Goal: Transaction & Acquisition: Obtain resource

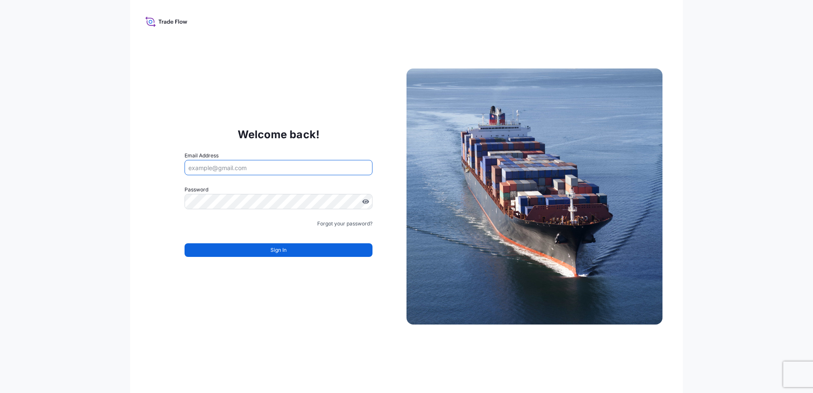
click at [287, 171] on input "Email Address" at bounding box center [279, 167] width 188 height 15
click at [235, 168] on input "Email Address" at bounding box center [279, 167] width 188 height 15
type input "[PERSON_NAME][EMAIL_ADDRESS][PERSON_NAME][DOMAIN_NAME]"
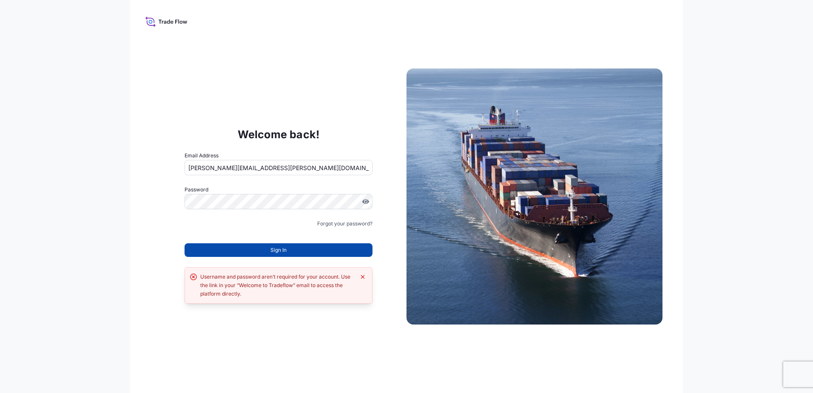
click at [298, 249] on button "Sign In" at bounding box center [279, 250] width 188 height 14
click at [253, 225] on div "Forgot your password?" at bounding box center [279, 223] width 188 height 9
click at [261, 225] on div "Forgot your password?" at bounding box center [279, 223] width 188 height 9
click at [302, 168] on input "[PERSON_NAME][EMAIL_ADDRESS][PERSON_NAME][DOMAIN_NAME]" at bounding box center [279, 167] width 188 height 15
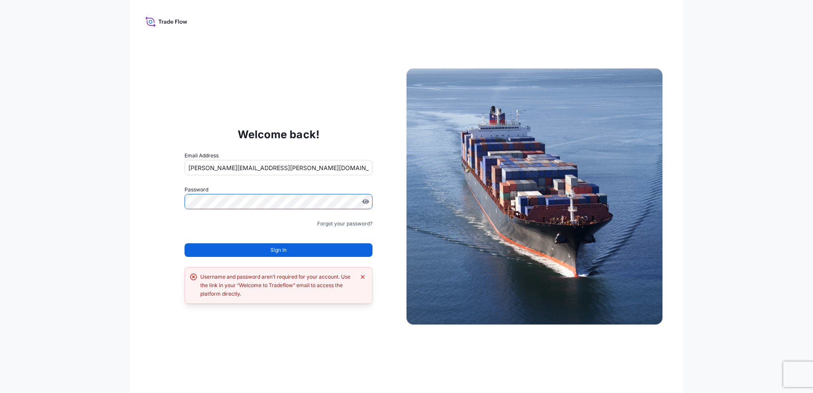
click at [0, 393] on com-1password-button at bounding box center [0, 393] width 0 height 0
click at [0, 202] on html "Welcome back! Email Address stephanie.avilez@mitsubishicorp.com Password Must i…" at bounding box center [406, 196] width 813 height 393
click at [0, 393] on com-1password-button at bounding box center [0, 393] width 0 height 0
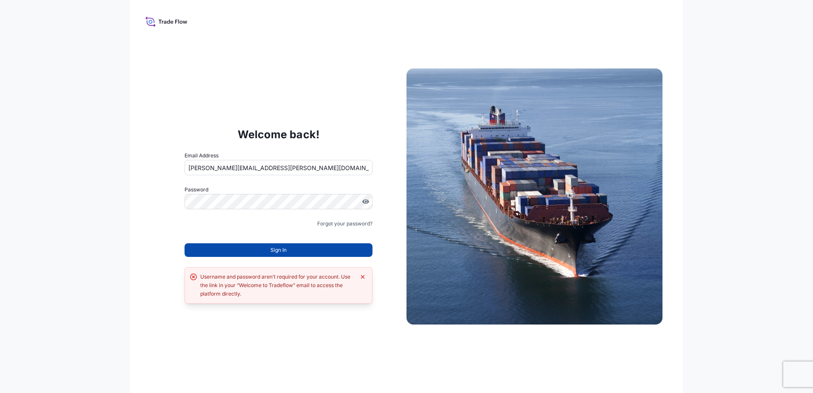
click at [272, 252] on span "Sign In" at bounding box center [278, 250] width 16 height 9
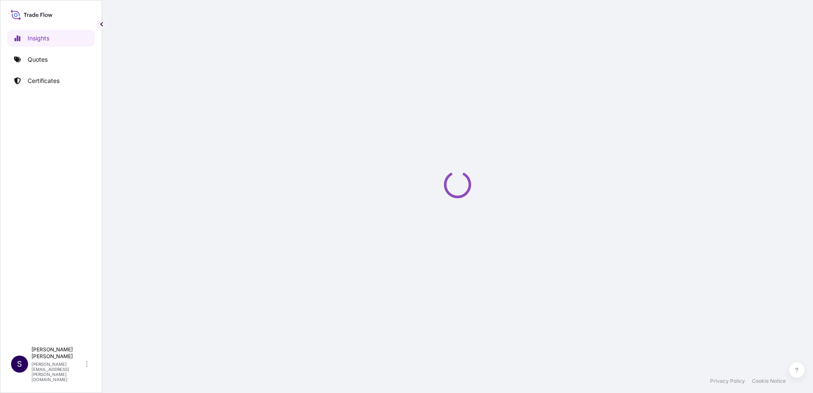
select select "2025"
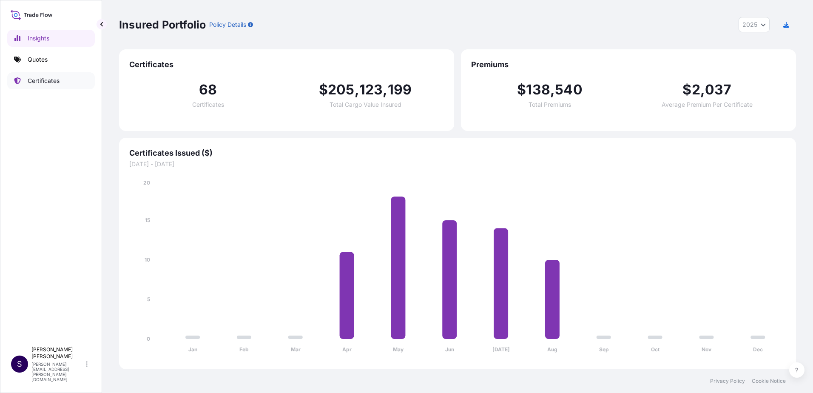
click at [54, 80] on p "Certificates" at bounding box center [44, 81] width 32 height 9
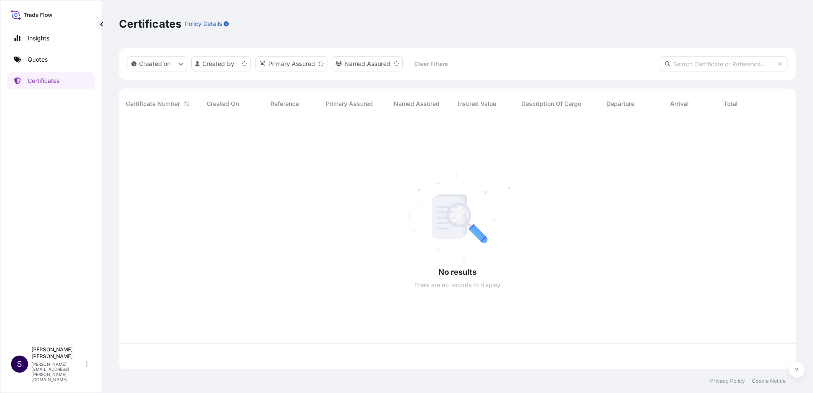
scroll to position [248, 671]
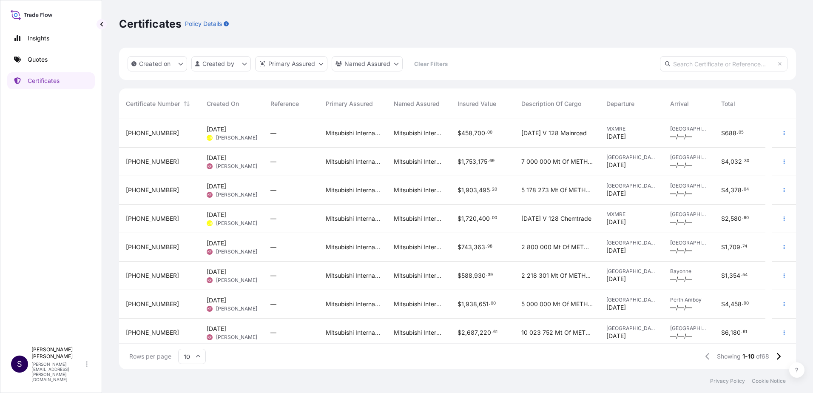
click at [689, 68] on input "text" at bounding box center [724, 63] width 128 height 15
type input "tefabloc"
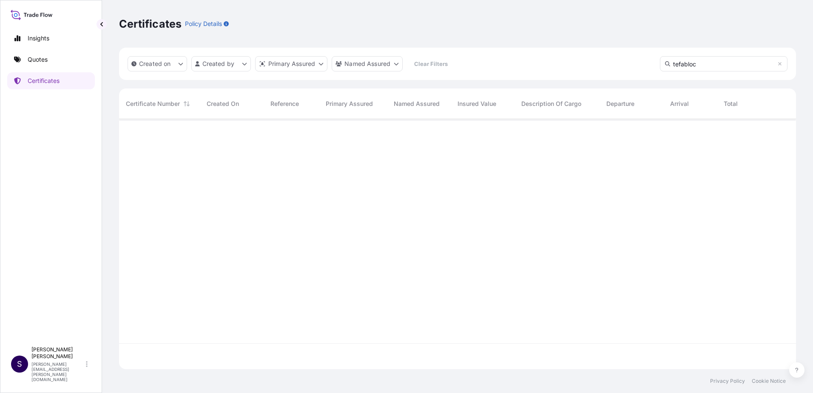
scroll to position [274, 671]
click at [44, 79] on p "Certificates" at bounding box center [44, 81] width 32 height 9
click at [732, 67] on input "tefabloc" at bounding box center [724, 63] width 128 height 15
click at [780, 67] on input "tefabloc" at bounding box center [724, 63] width 128 height 15
click at [779, 64] on icon at bounding box center [779, 63] width 3 height 3
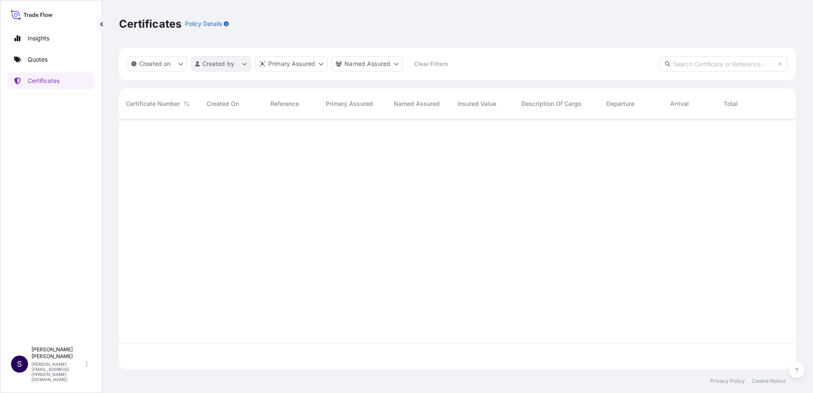
scroll to position [248, 671]
click at [227, 63] on html "Insights Quotes Certificates S Stephanie Avilez stephanie.avilez@mitsubishicorp…" at bounding box center [406, 196] width 813 height 393
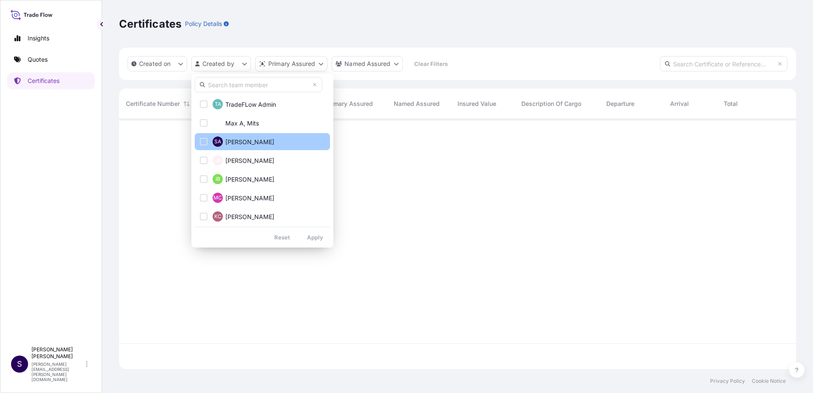
click at [228, 144] on span "Stephanie Avilez" at bounding box center [249, 142] width 49 height 9
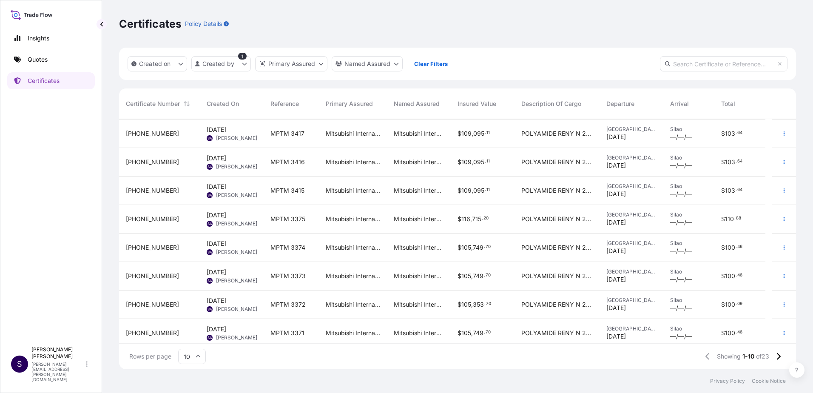
scroll to position [61, 0]
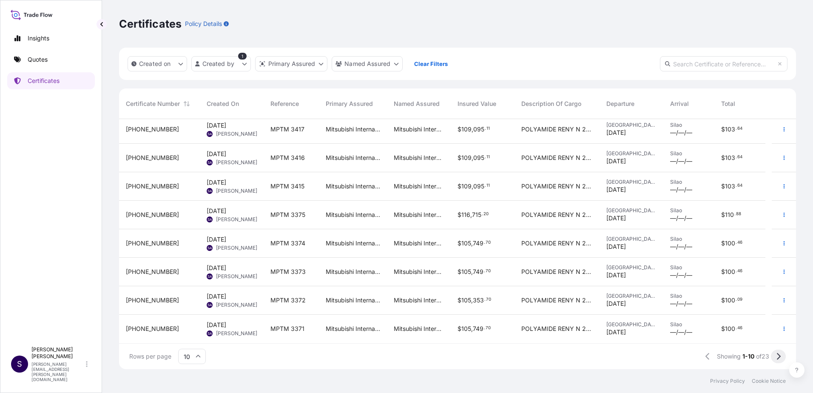
click at [779, 357] on icon at bounding box center [779, 356] width 4 height 7
click at [781, 356] on button at bounding box center [778, 357] width 15 height 14
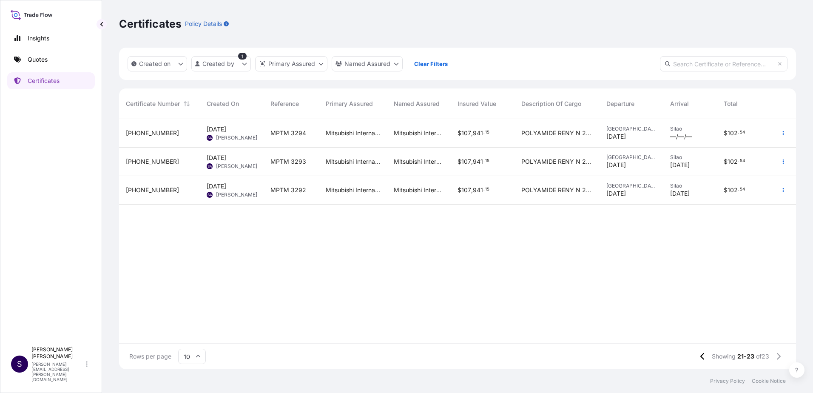
click at [46, 17] on icon at bounding box center [32, 15] width 42 height 12
click at [49, 63] on link "Quotes" at bounding box center [51, 59] width 88 height 17
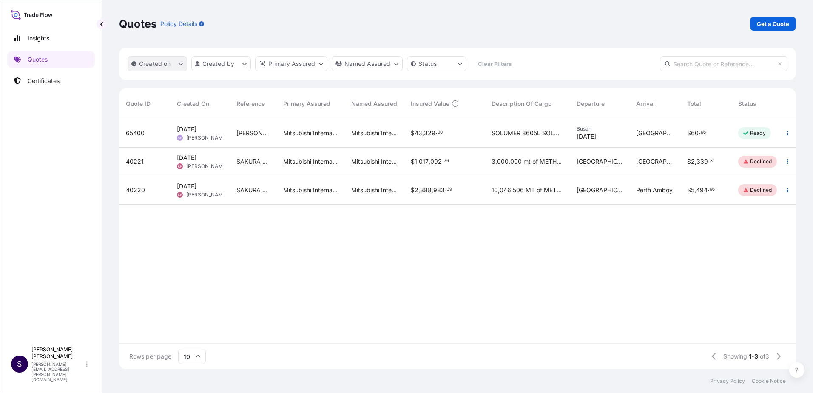
scroll to position [274, 671]
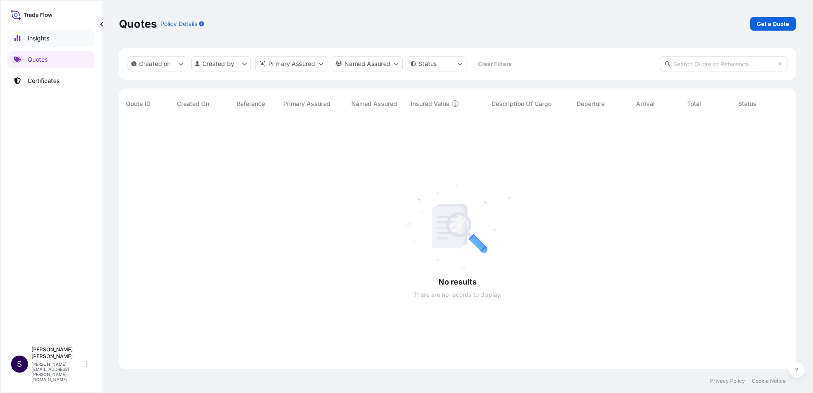
click at [58, 34] on link "Insights" at bounding box center [51, 38] width 88 height 17
select select "2025"
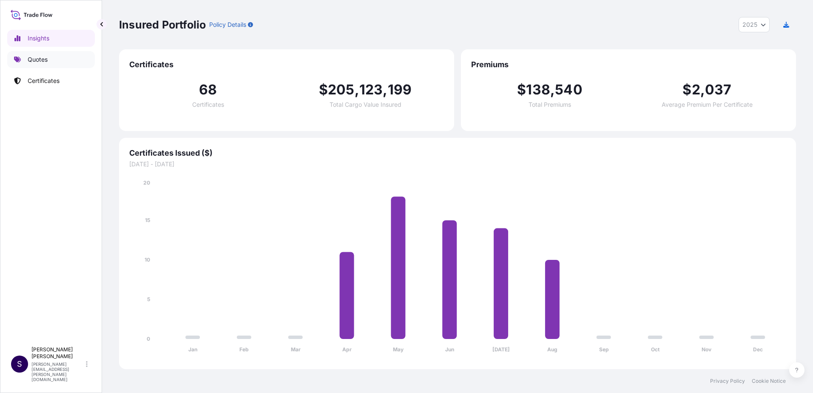
click at [66, 63] on link "Quotes" at bounding box center [51, 59] width 88 height 17
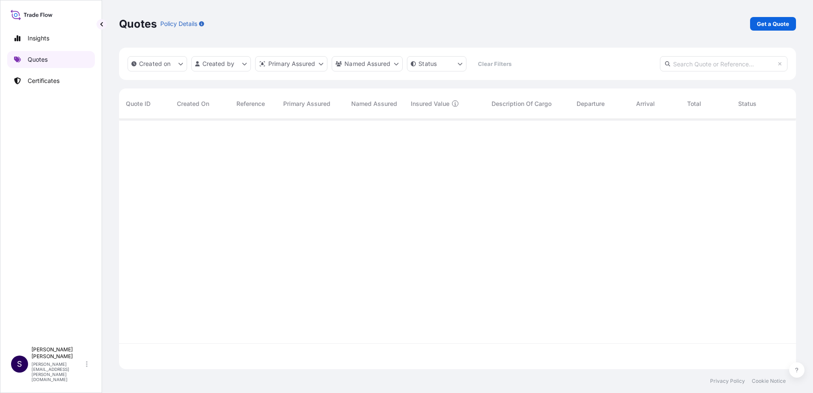
scroll to position [248, 671]
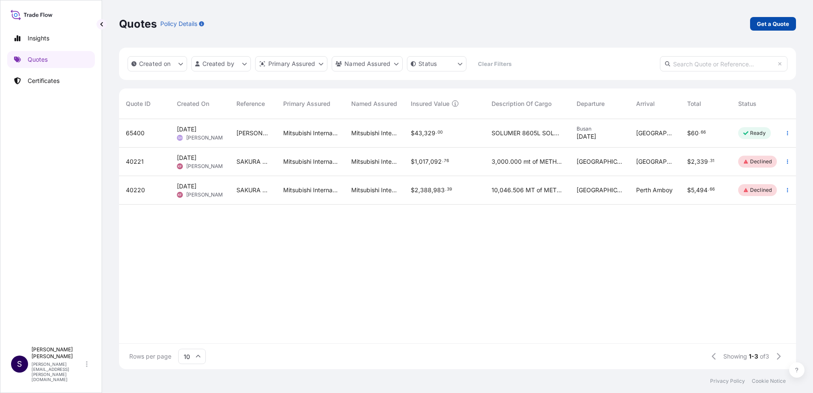
click at [779, 24] on p "Get a Quote" at bounding box center [773, 24] width 32 height 9
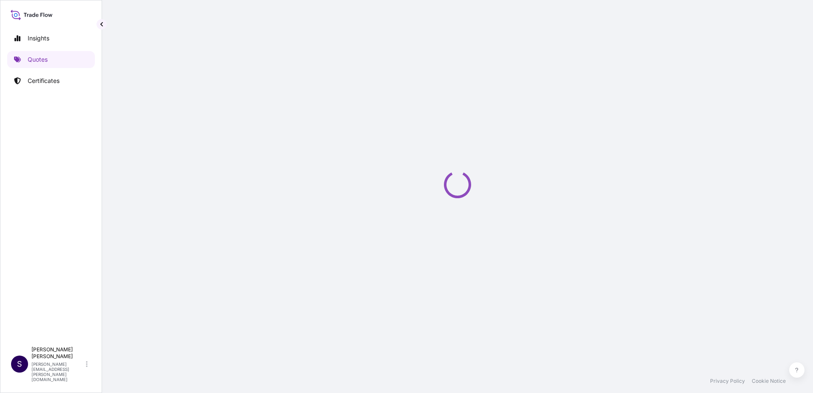
select select "Ocean Vessel"
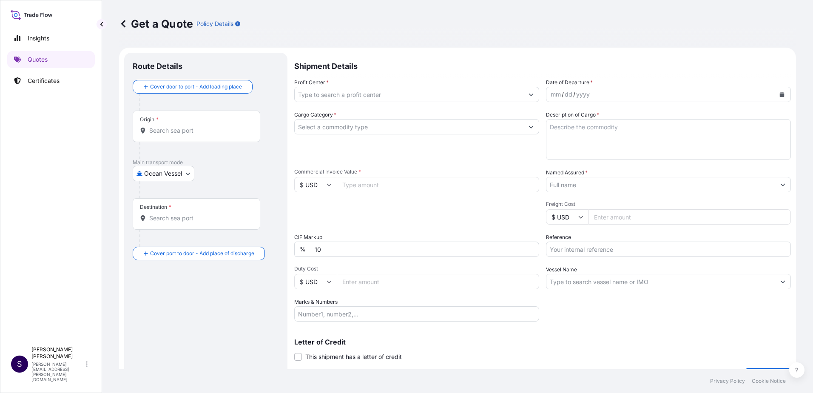
scroll to position [14, 0]
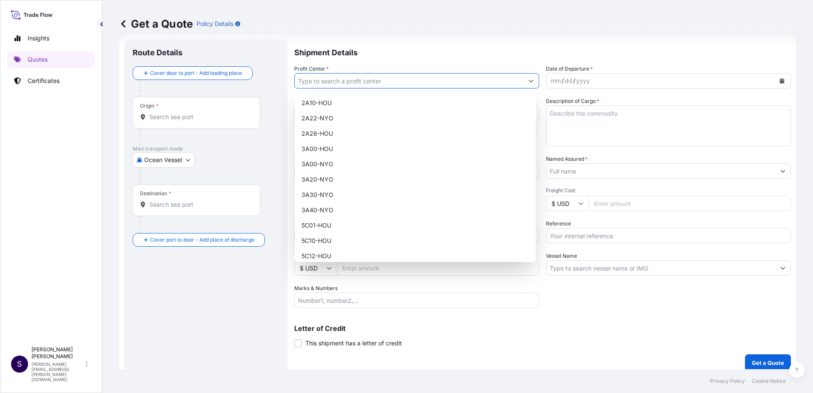
click at [359, 80] on input "Profit Center *" at bounding box center [409, 80] width 229 height 15
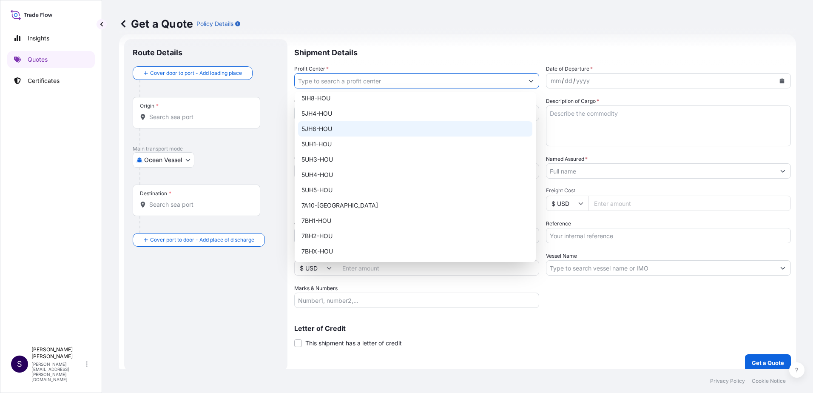
scroll to position [213, 0]
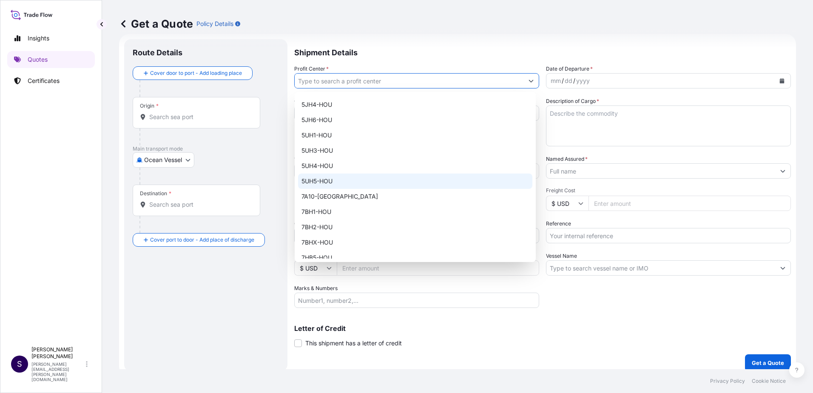
click at [338, 181] on div "5UH5-HOU" at bounding box center [415, 181] width 234 height 15
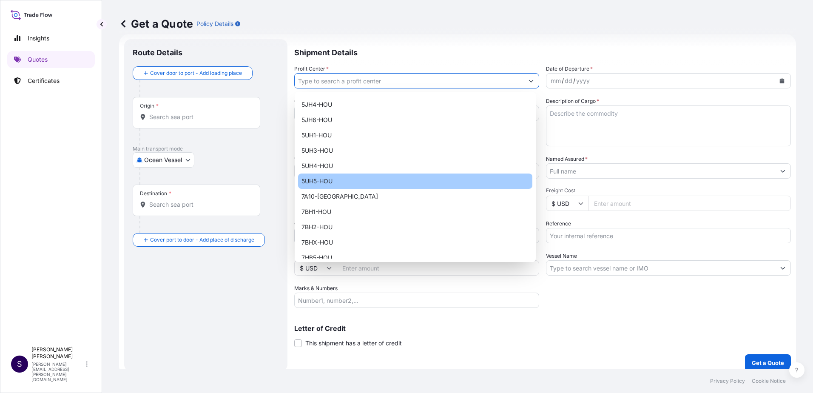
type input "5UH5-HOU"
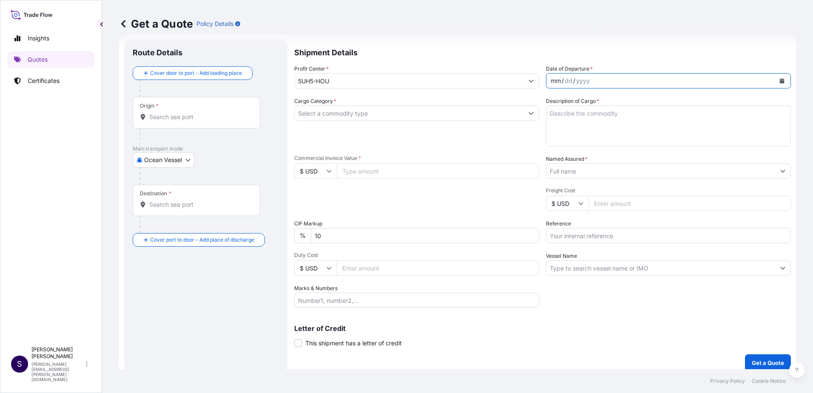
click at [627, 77] on div "mm / dd / yyyy" at bounding box center [660, 80] width 229 height 15
click at [481, 115] on input "Cargo Category *" at bounding box center [409, 112] width 229 height 15
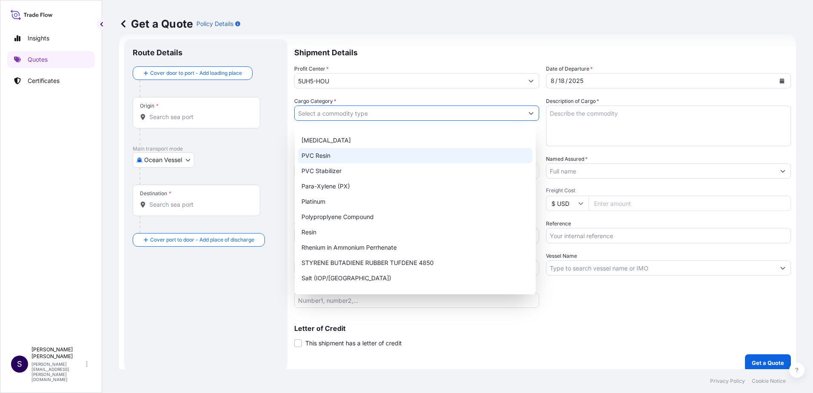
scroll to position [296, 0]
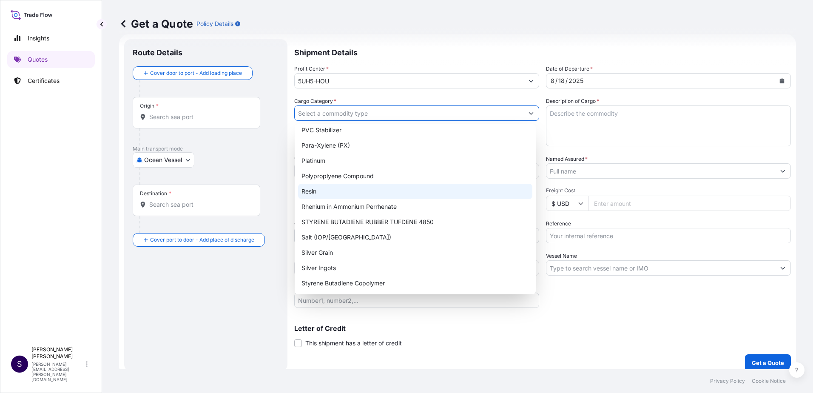
click at [399, 189] on div "Resin" at bounding box center [415, 191] width 234 height 15
type input "Resin"
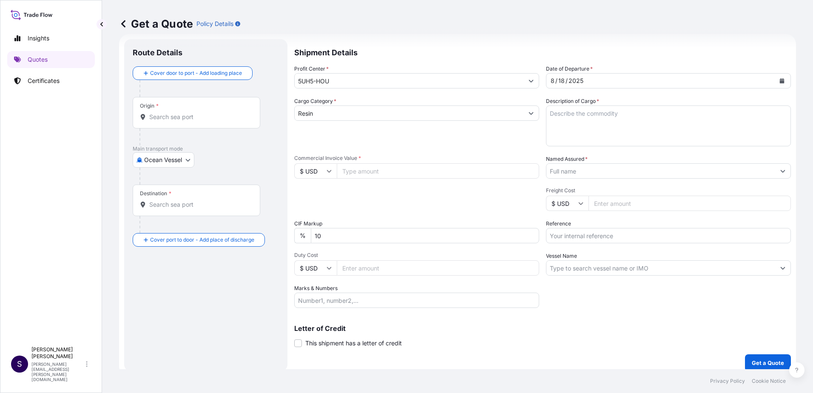
click at [176, 120] on input "Origin *" at bounding box center [199, 117] width 100 height 9
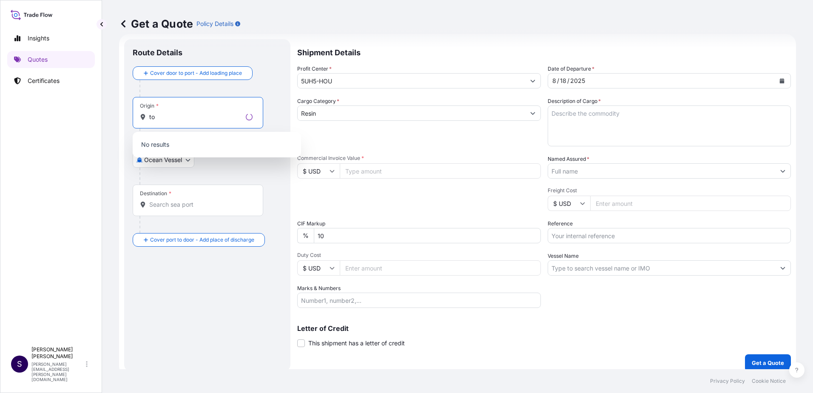
type input "t"
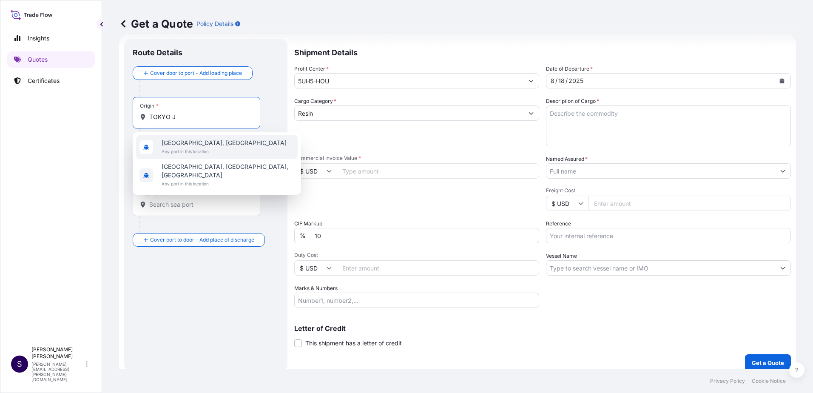
click at [238, 137] on div "Tokyo, Japan Any port in this location" at bounding box center [217, 147] width 162 height 24
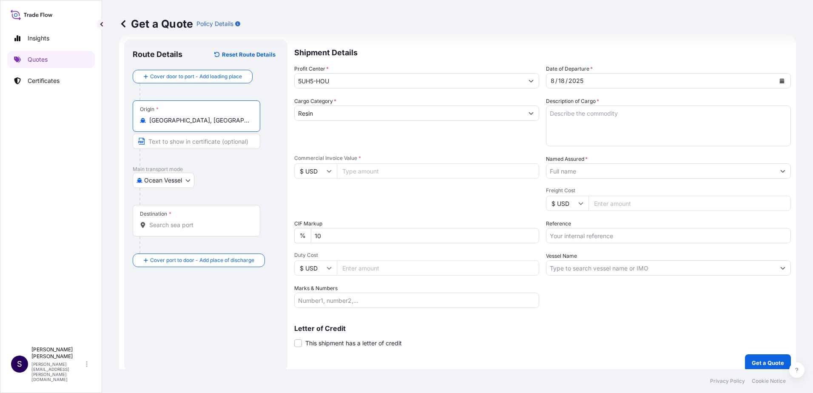
type input "Tokyo, Japan"
click at [186, 216] on div "Destination *" at bounding box center [197, 220] width 128 height 31
click at [186, 221] on input "Destination *" at bounding box center [199, 225] width 100 height 9
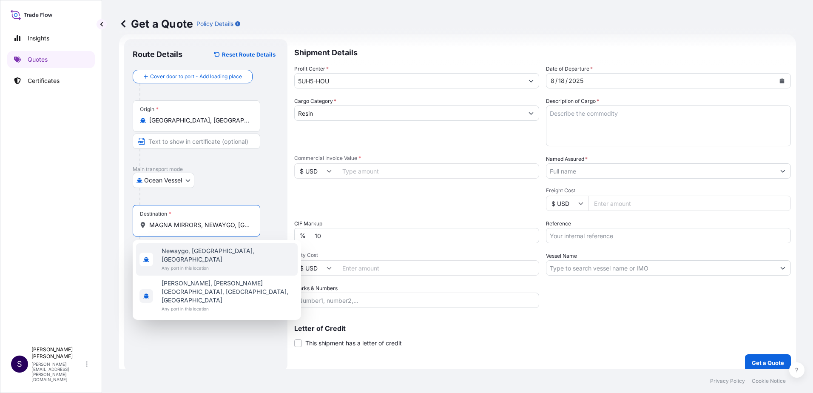
click at [211, 250] on span "Newaygo, MI, USA" at bounding box center [228, 255] width 133 height 17
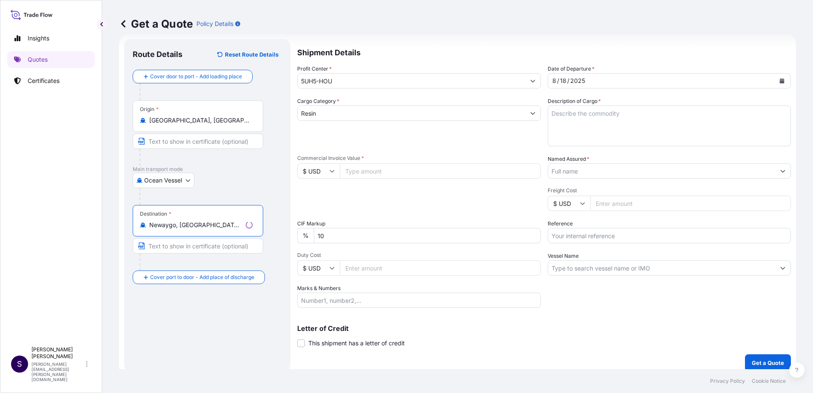
type input "Newaygo, MI, USA"
click at [193, 251] on input "Text to appear on certificate" at bounding box center [197, 245] width 128 height 15
click at [191, 244] on input "MAGNA MIRROS" at bounding box center [197, 245] width 128 height 15
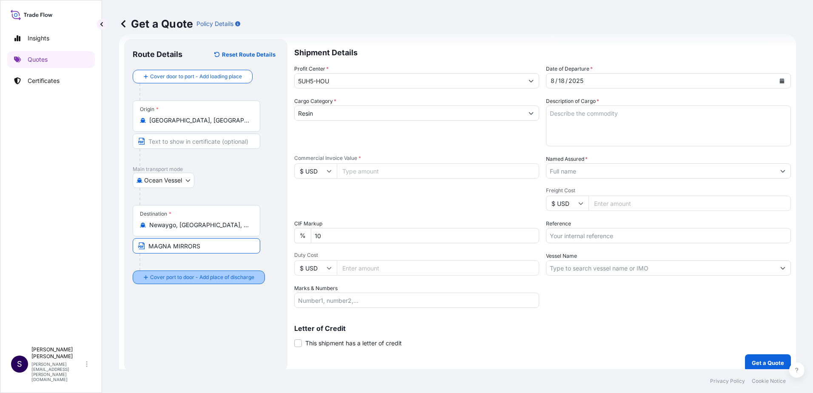
type input "MAGNA MIRRORS"
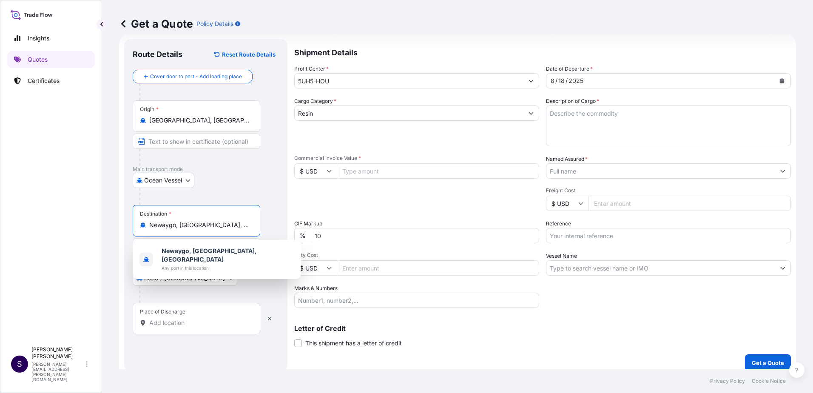
drag, startPoint x: 212, startPoint y: 224, endPoint x: 67, endPoint y: 220, distance: 145.1
click at [67, 220] on div "Insights Quotes Certificates S Stephanie Avilez stephanie.avilez@mitsubishicorp…" at bounding box center [406, 196] width 813 height 393
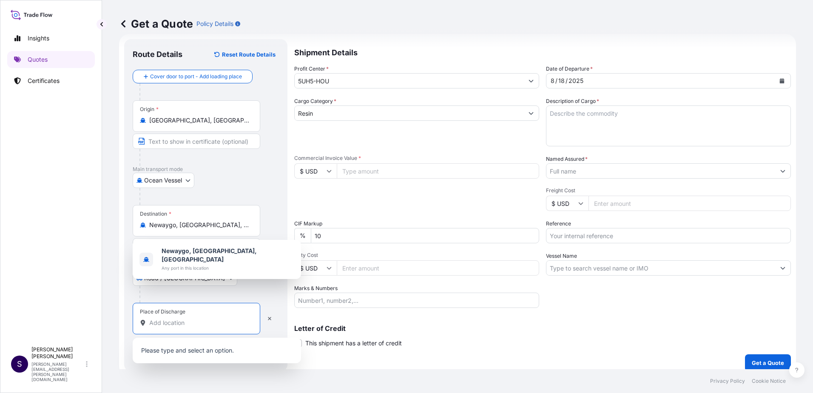
click at [177, 321] on input "Place of Discharge" at bounding box center [199, 323] width 100 height 9
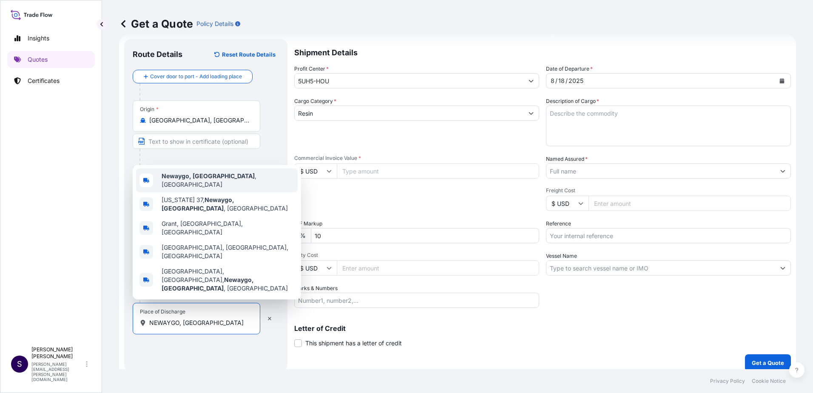
click at [212, 189] on span "Newaygo, MI , USA" at bounding box center [228, 180] width 133 height 17
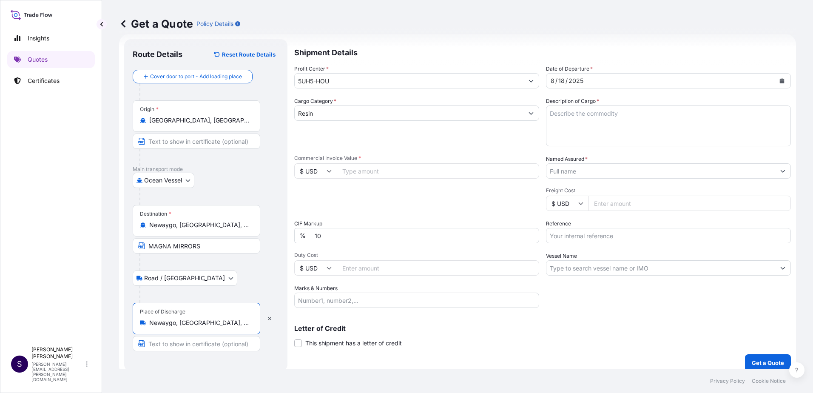
type input "Newaygo, MI, USA"
click at [185, 344] on input "Text to appear on certificate" at bounding box center [197, 343] width 128 height 15
type input "MAGNA MIRRORS"
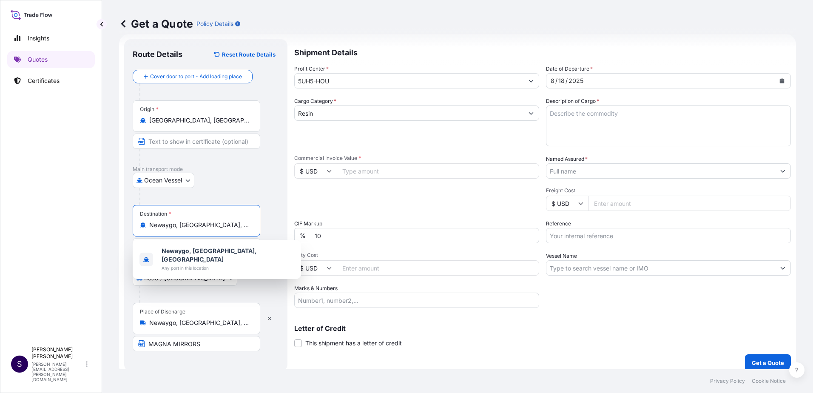
drag, startPoint x: 215, startPoint y: 224, endPoint x: 145, endPoint y: 218, distance: 69.6
click at [145, 218] on div "Destination * Newaygo, MI, USA" at bounding box center [197, 220] width 128 height 31
click at [193, 252] on span "Chicago, IL, USA" at bounding box center [228, 255] width 133 height 17
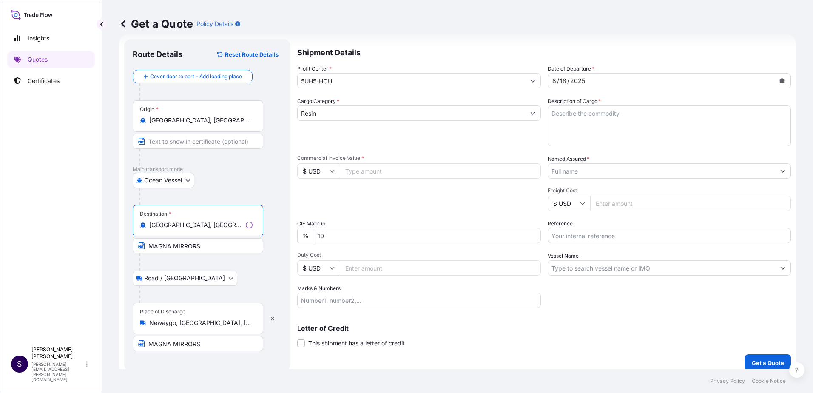
type input "Chicago, IL, USA"
drag, startPoint x: 207, startPoint y: 246, endPoint x: 79, endPoint y: 245, distance: 127.6
click at [79, 245] on div "Insights Quotes Certificates S Stephanie Avilez stephanie.avilez@mitsubishicorp…" at bounding box center [406, 196] width 813 height 393
click at [243, 278] on div "Road / Inland Road / Inland" at bounding box center [206, 277] width 146 height 15
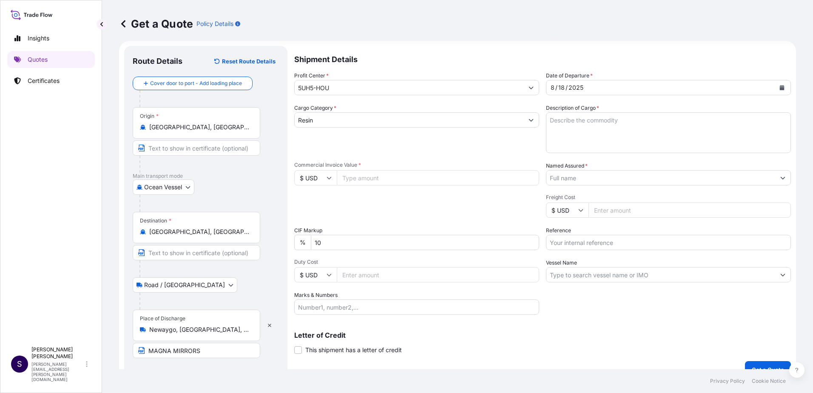
scroll to position [0, 0]
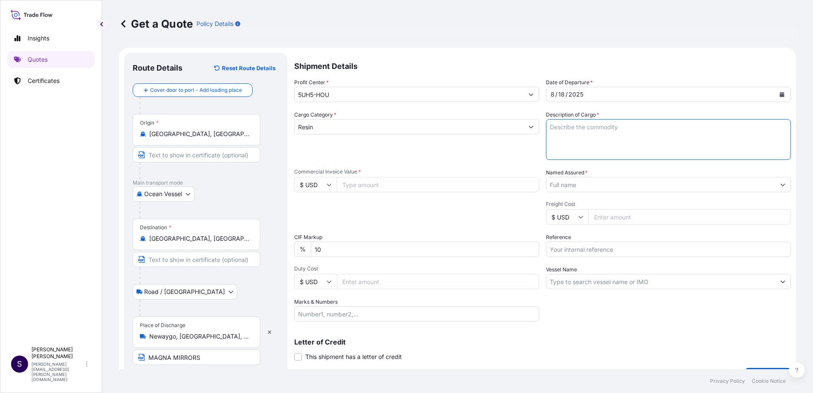
click at [631, 144] on textarea "Description of Cargo *" at bounding box center [668, 139] width 245 height 41
click at [606, 131] on textarea "Description of Cargo *" at bounding box center [668, 139] width 245 height 41
click at [605, 136] on textarea "TEFABLOC 215B CASE, 25 KG BAGS (120 BAGS)" at bounding box center [668, 139] width 245 height 41
click at [560, 146] on textarea "TEFABLOC 215B CASE, 25 KG BAGS (120 BAGS)" at bounding box center [668, 139] width 245 height 41
click at [562, 136] on textarea "TEFABLOC 215B CASE, 25 KG BAGS (120 BAGS)" at bounding box center [668, 139] width 245 height 41
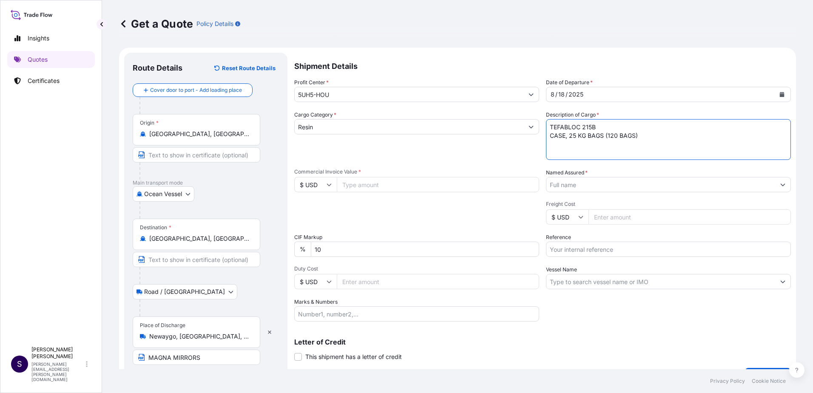
click at [565, 135] on textarea "TEFABLOC 215B CASE, 25 KG BAGS (120 BAGS)" at bounding box center [668, 139] width 245 height 41
click at [562, 135] on textarea "TEFABLOC 215B CASE, 25 KG BAGS (120 BAGS)" at bounding box center [668, 139] width 245 height 41
click at [566, 136] on textarea "TEFABLOC 215B CASE, 25 KG BAGS (120 BAGS)" at bounding box center [668, 139] width 245 height 41
click at [618, 135] on textarea "TEFABLOC 215B CASE, W 20 BAGS, 25 KG BAGS (120 BAGS)" at bounding box center [668, 139] width 245 height 41
click at [655, 137] on textarea "TEFABLOC 215B CASE, W 20 BAGS, 25 KG EACH BAGS (120 BAGS)" at bounding box center [668, 139] width 245 height 41
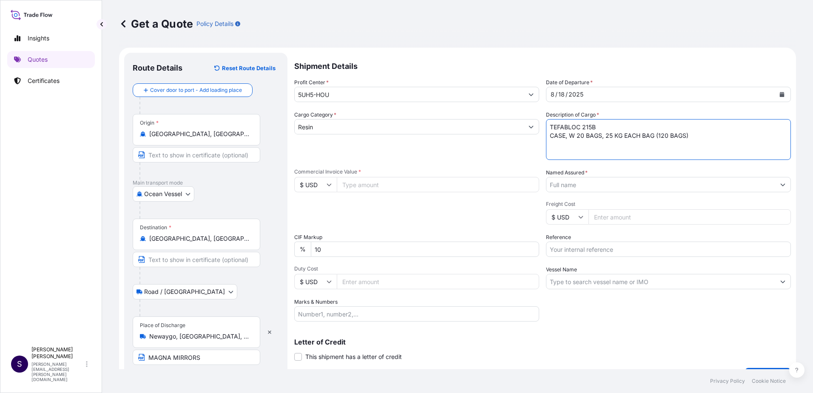
click at [681, 135] on textarea "TEFABLOC 215B CASE, W 20 BAGS, 25 KG EACH BAG (120 BAGS)" at bounding box center [668, 139] width 245 height 41
click at [655, 137] on textarea "TEFABLOC 215B CASE, W 20 BAGS, 25 KG EACH BAG (120 BAGS)" at bounding box center [668, 139] width 245 height 41
click at [743, 139] on textarea "TEFABLOC 215B CASE, W 20 BAGS, 25 KG EACH BAG (6 CASES TOTAL 120 BAGS)" at bounding box center [668, 139] width 245 height 41
click at [652, 132] on textarea "TEFABLOC 215B CASE, W 20 BAGS, 25 KG EACH BAG (6 CASES TOTAL 120 BAGS)" at bounding box center [668, 139] width 245 height 41
click at [598, 135] on textarea "TEFABLOC 215B CASE, W 20 BAGS, 25 KG EACH BAG (6 CASES TOTAL 120 BAGS)" at bounding box center [668, 139] width 245 height 41
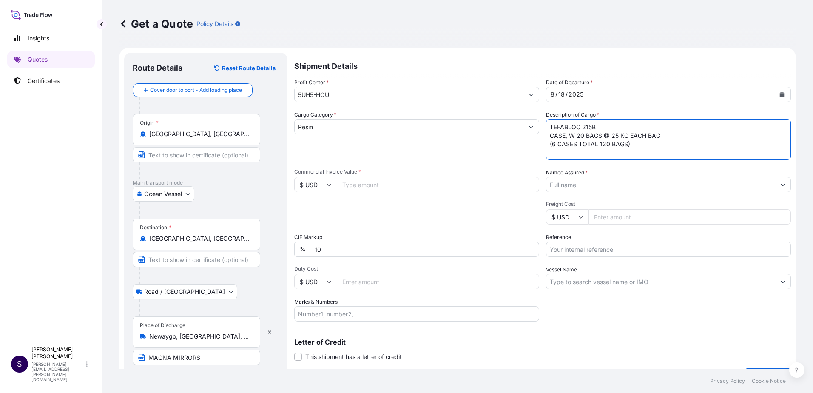
click at [677, 148] on textarea "TEFABLOC 215B CASE, W 20 BAGS @ 25 KG EACH BAG (6 CASES TOTAL 120 BAGS)" at bounding box center [668, 139] width 245 height 41
type textarea "TEFABLOC 215B CASE, W 20 BAGS @ 25 KG EACH BAG (6 CASES TOTAL 120 BAGS)"
click at [441, 188] on input "Commercial Invoice Value *" at bounding box center [438, 184] width 202 height 15
click at [375, 187] on input "Commercial Invoice Value *" at bounding box center [438, 184] width 202 height 15
type input "17400"
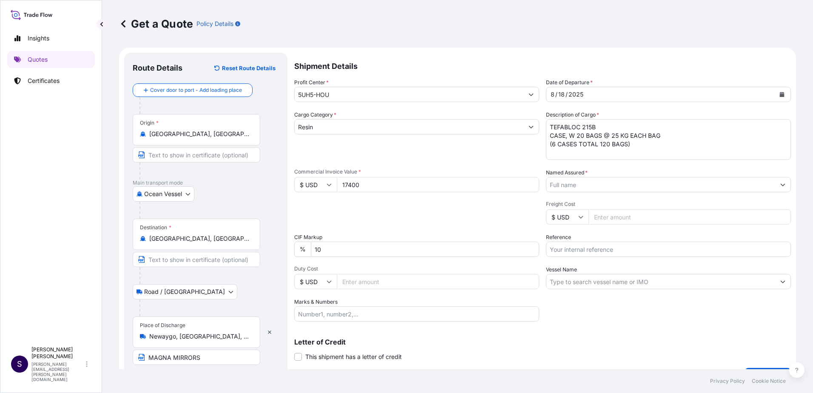
click at [591, 182] on input "Named Assured *" at bounding box center [660, 184] width 229 height 15
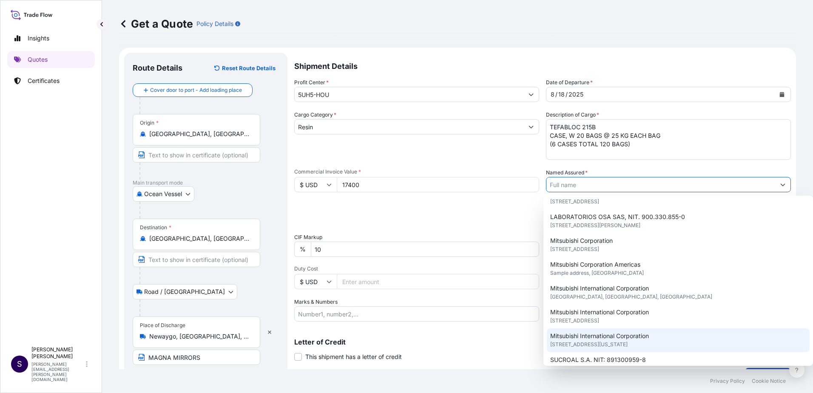
scroll to position [128, 0]
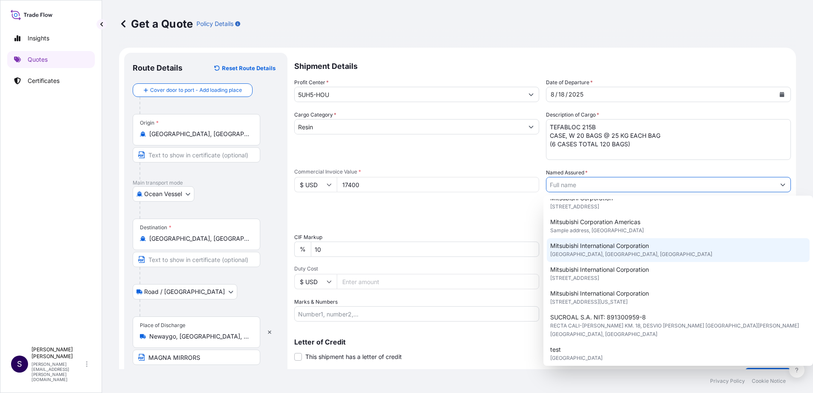
click at [627, 256] on span "Houston, Houston, United States" at bounding box center [631, 254] width 162 height 9
type input "Mitsubishi International Corporation"
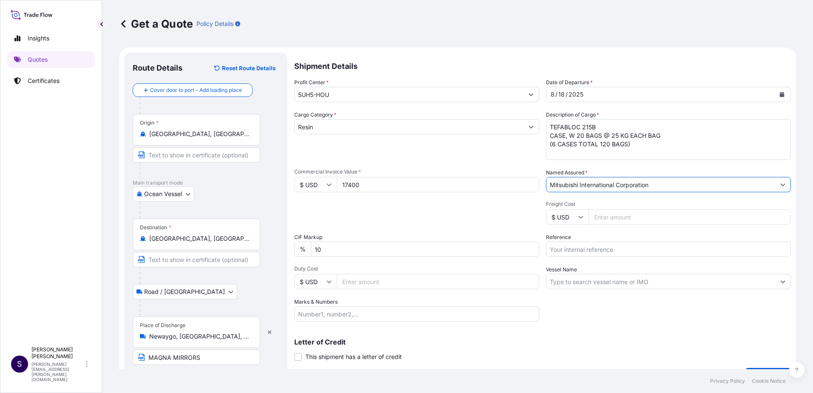
click at [728, 183] on input "Mitsubishi International Corporation" at bounding box center [660, 184] width 229 height 15
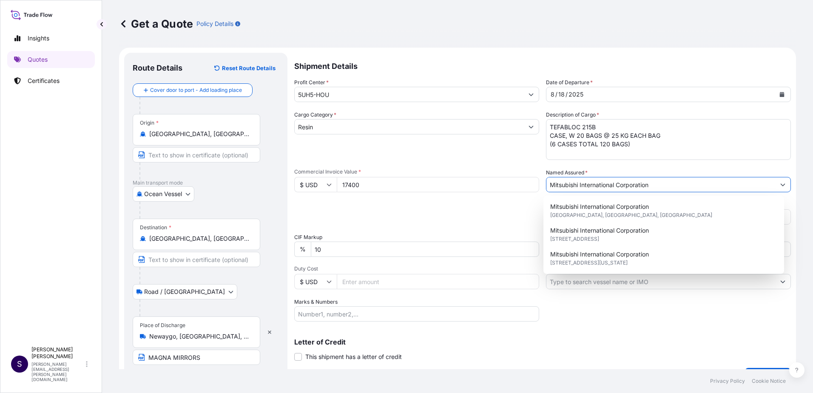
click at [780, 183] on icon "Show suggestions" at bounding box center [782, 184] width 5 height 5
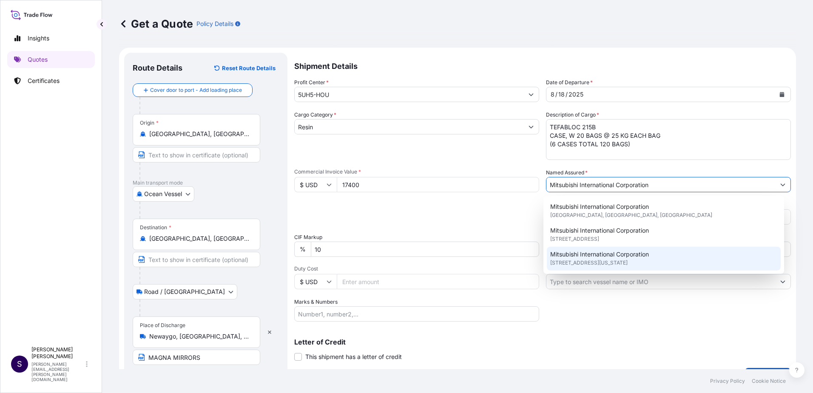
click at [628, 262] on span "151 West 42nd St., 10036, New York, United States of America" at bounding box center [588, 263] width 77 height 9
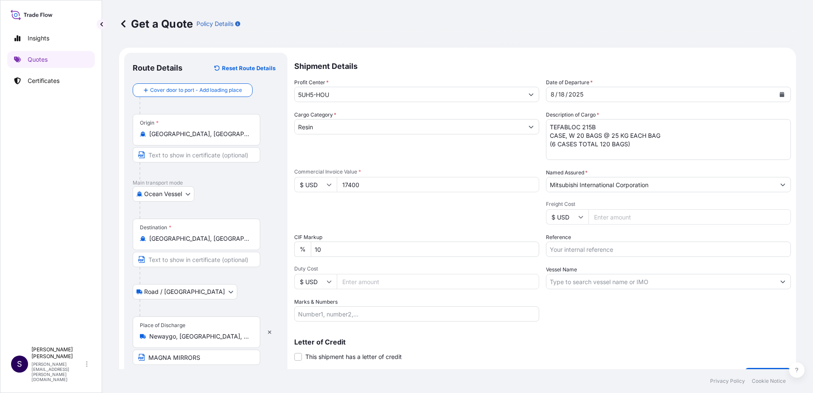
click at [690, 210] on input "Freight Cost" at bounding box center [690, 216] width 202 height 15
click at [602, 220] on input "Freight Cost" at bounding box center [690, 216] width 202 height 15
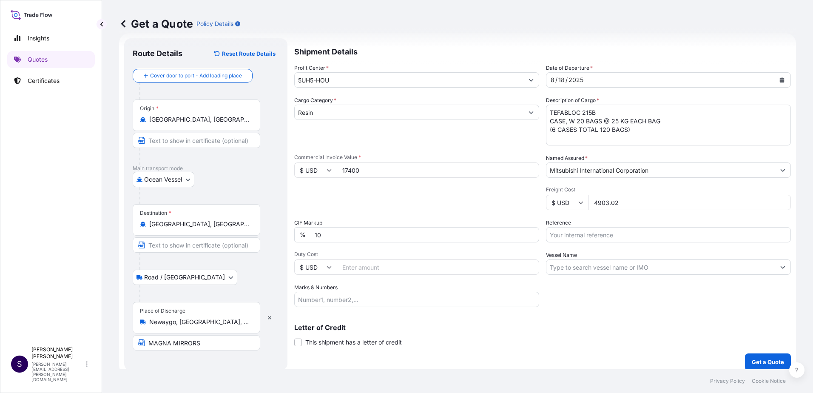
scroll to position [21, 0]
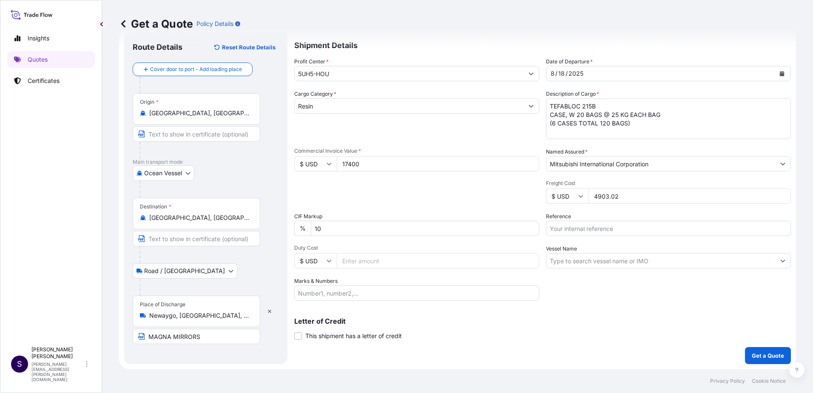
type input "4903.02"
click at [597, 225] on input "Reference" at bounding box center [668, 228] width 245 height 15
click at [568, 233] on input "Reference" at bounding box center [668, 228] width 245 height 15
paste input "WPE251001"
type input "WPE251001 / 4500094278"
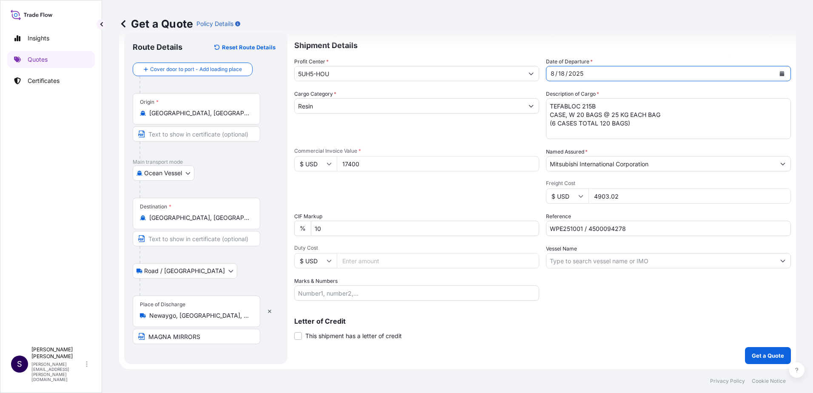
click at [558, 75] on div "18" at bounding box center [562, 73] width 8 height 10
click at [384, 266] on input "Duty Cost" at bounding box center [438, 260] width 202 height 15
type input "5000"
drag, startPoint x: 629, startPoint y: 196, endPoint x: 542, endPoint y: 195, distance: 86.8
click at [542, 195] on div "Profit Center * 5UH5-HOU Date of Departure * 8 / 16 / 2025 Cargo Category * Res…" at bounding box center [542, 178] width 497 height 243
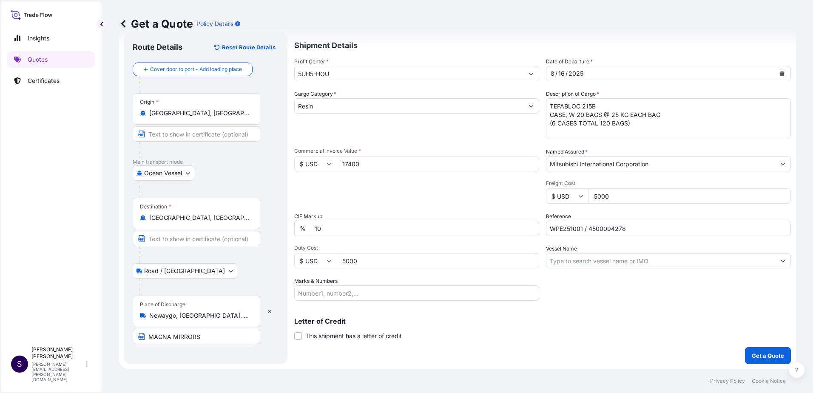
type input "5000"
click at [632, 306] on div "Shipment Details Profit Center * 5UH5-HOU Date of Departure * 8 / 16 / 2025 Car…" at bounding box center [542, 198] width 497 height 332
click at [575, 263] on input "Vessel Name" at bounding box center [660, 260] width 229 height 15
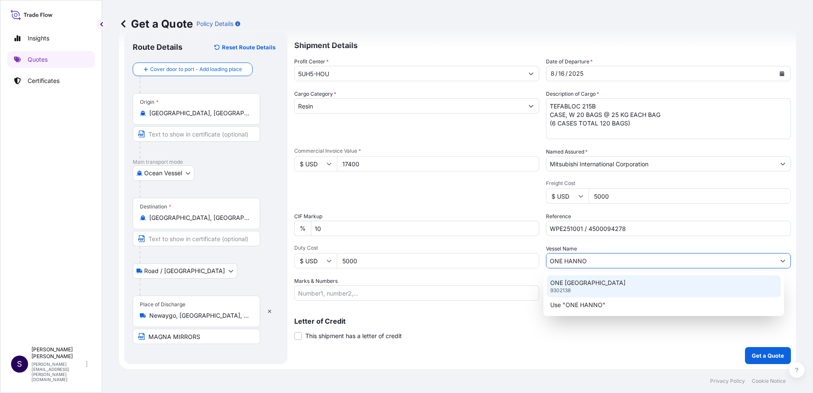
click at [586, 281] on p "ONE HANNOVER" at bounding box center [587, 283] width 75 height 9
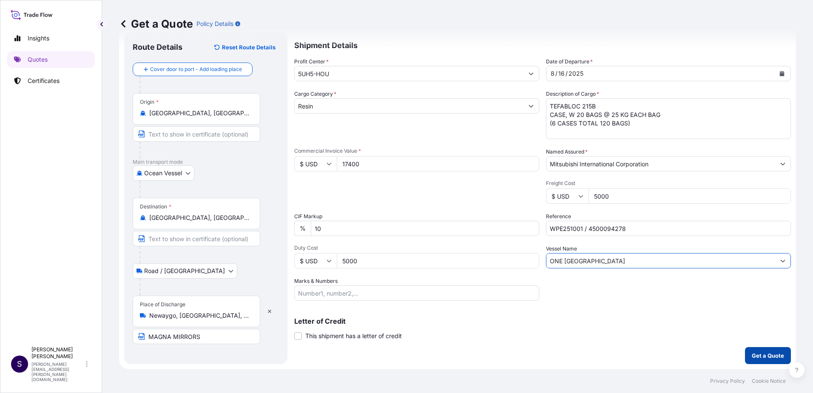
type input "ONE HANNOVER"
click at [772, 355] on p "Get a Quote" at bounding box center [768, 355] width 32 height 9
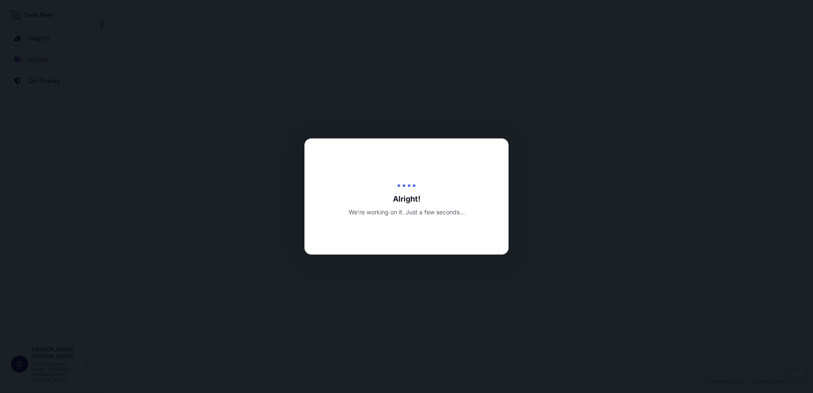
select select "Ocean Vessel"
select select "Road / Inland"
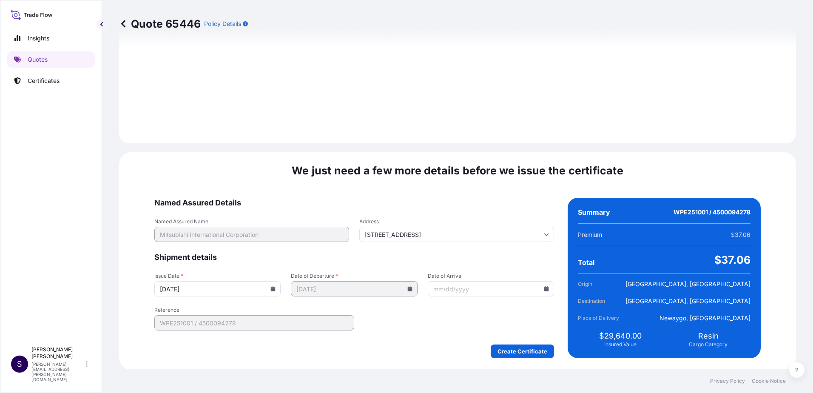
scroll to position [1033, 0]
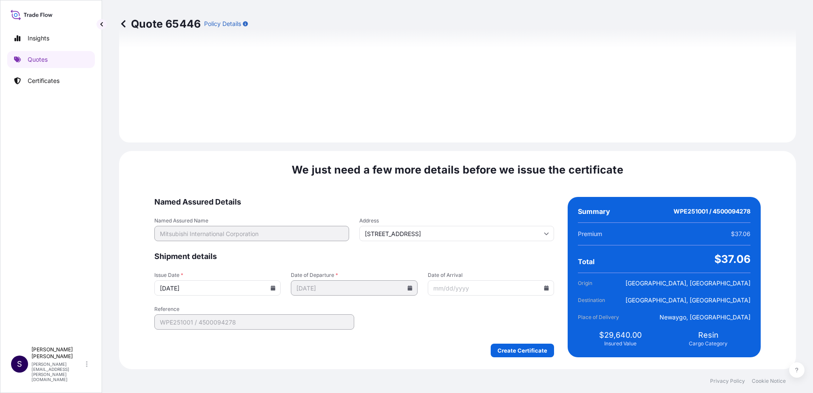
click at [464, 286] on input "Date of Arrival" at bounding box center [491, 287] width 126 height 15
click at [281, 290] on input "08/28/2025" at bounding box center [217, 287] width 126 height 15
click at [276, 290] on icon at bounding box center [273, 287] width 5 height 5
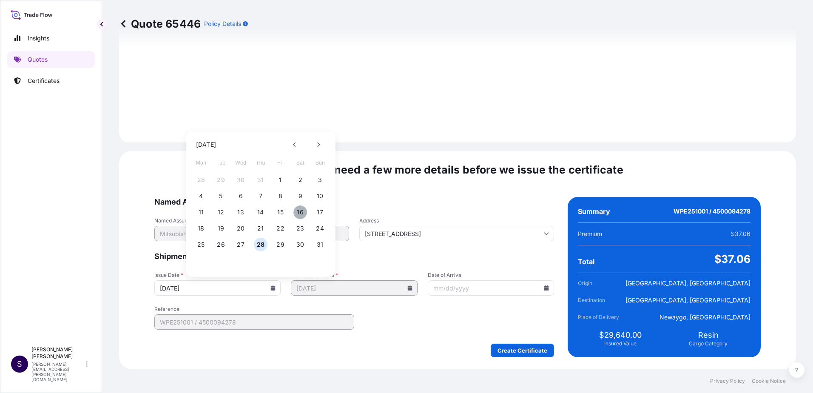
click at [299, 211] on button "16" at bounding box center [300, 212] width 14 height 14
type input "08/16/2025"
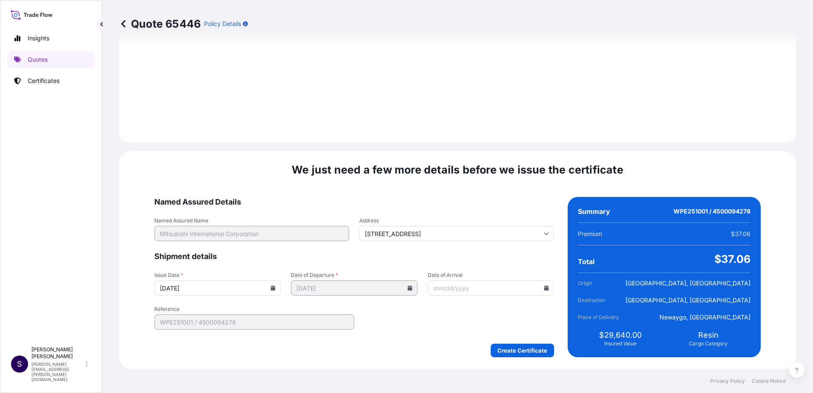
click at [416, 344] on div "Create Certificate" at bounding box center [354, 351] width 400 height 14
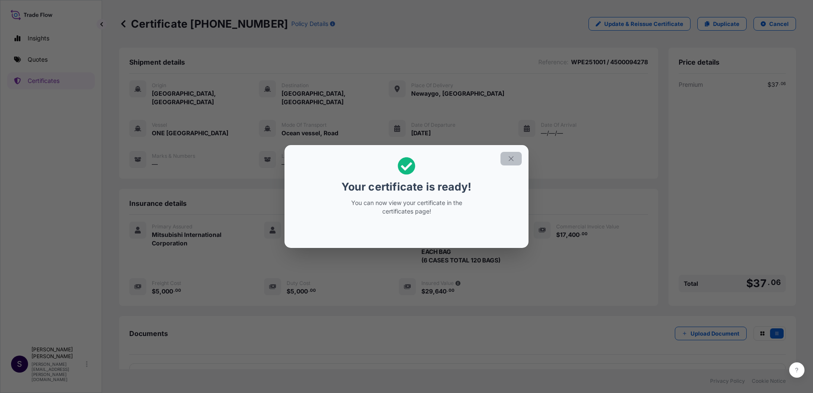
click at [512, 162] on icon "button" at bounding box center [511, 159] width 8 height 8
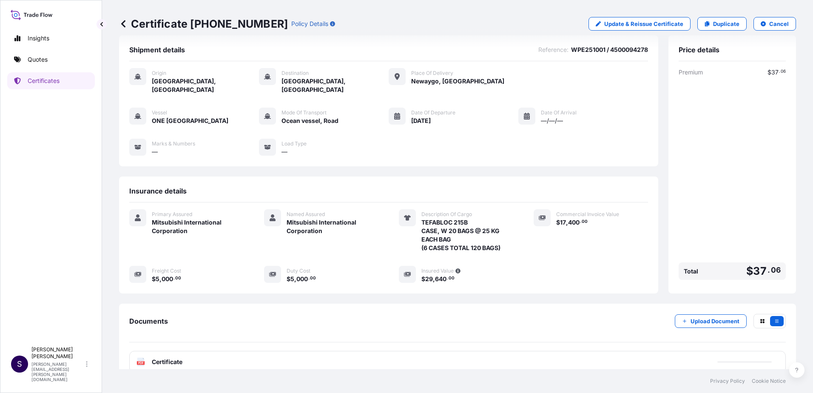
scroll to position [18, 0]
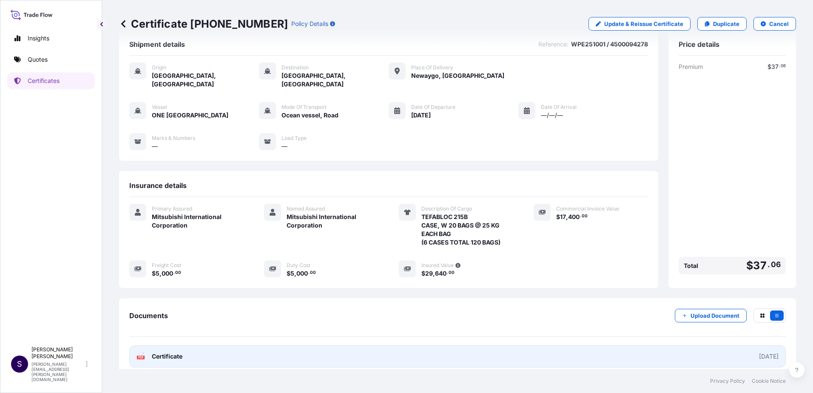
click at [452, 345] on link "PDF Certificate 2025-08-16" at bounding box center [457, 356] width 657 height 22
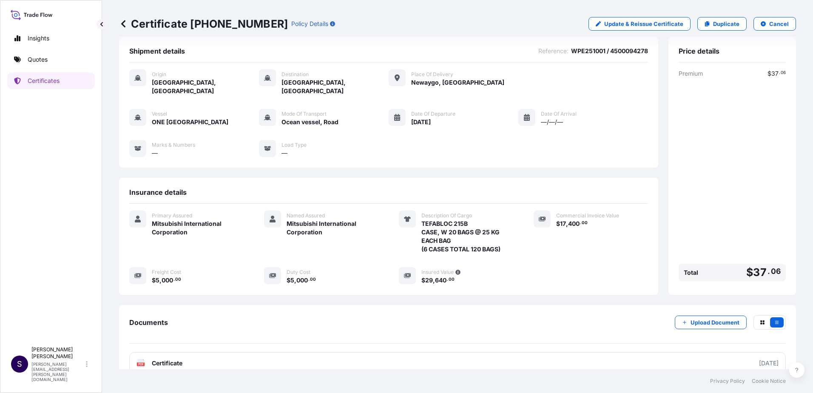
scroll to position [0, 0]
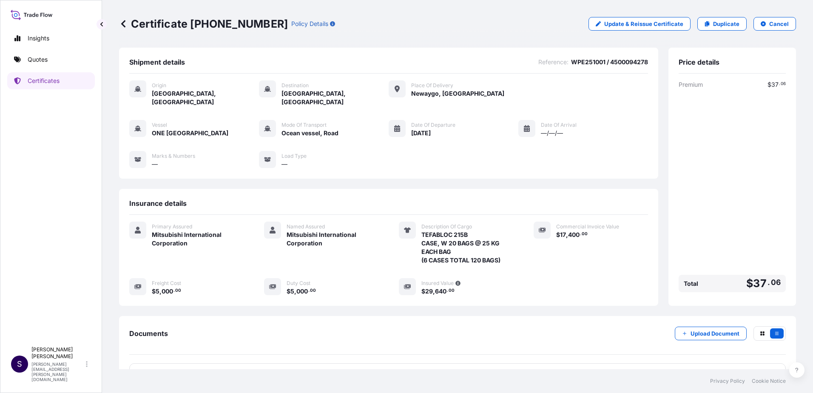
click at [121, 24] on icon at bounding box center [123, 23] width 4 height 7
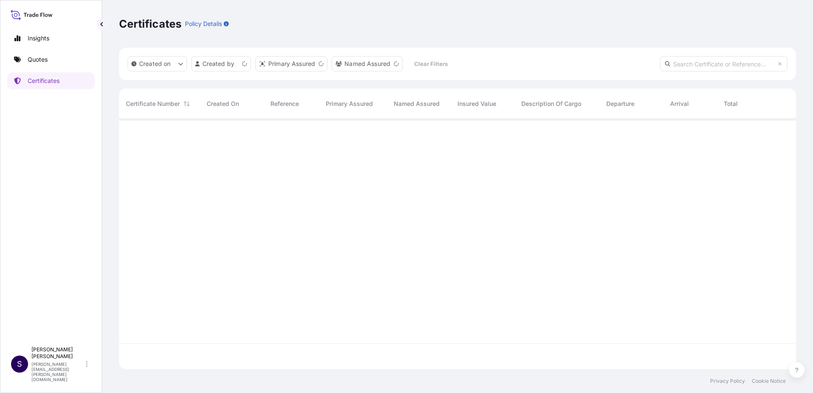
scroll to position [248, 671]
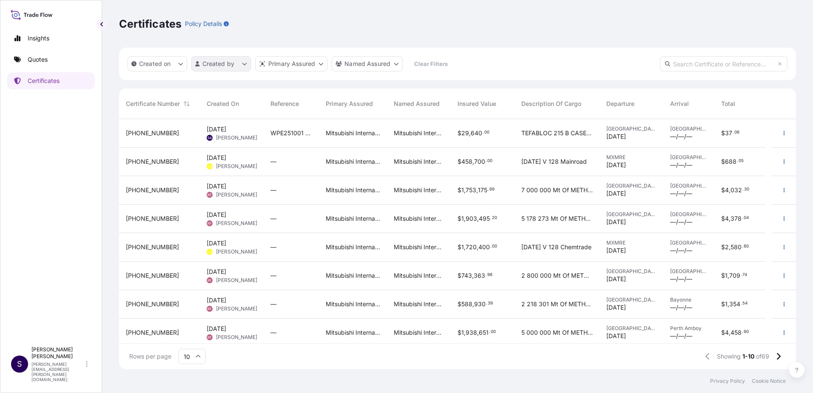
click at [228, 69] on html "Insights Quotes Certificates S Stephanie Avilez stephanie.avilez@mitsubishicorp…" at bounding box center [406, 196] width 813 height 393
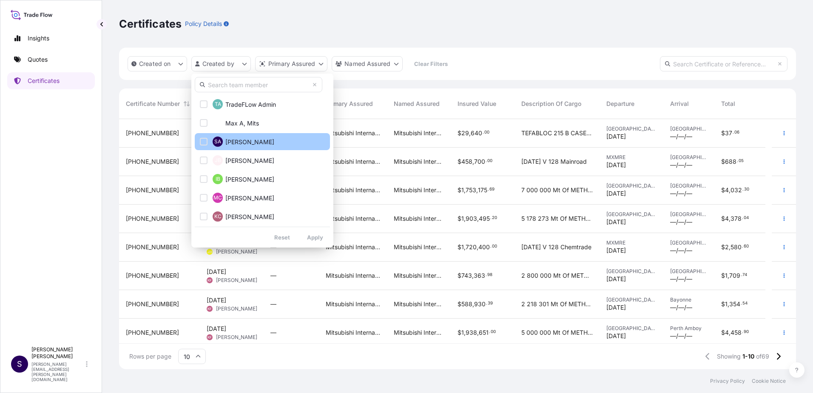
drag, startPoint x: 235, startPoint y: 136, endPoint x: 236, endPoint y: 142, distance: 5.5
click at [235, 136] on button "SA Stephanie Avilez" at bounding box center [262, 141] width 135 height 17
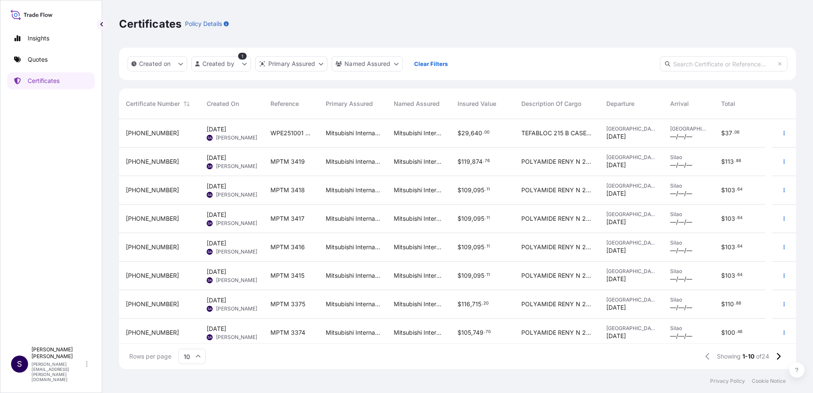
click at [584, 275] on span "POLYAMIDE RENY N 252 11 WR 24 Boxes 42 240 Lbs Total" at bounding box center [556, 275] width 71 height 9
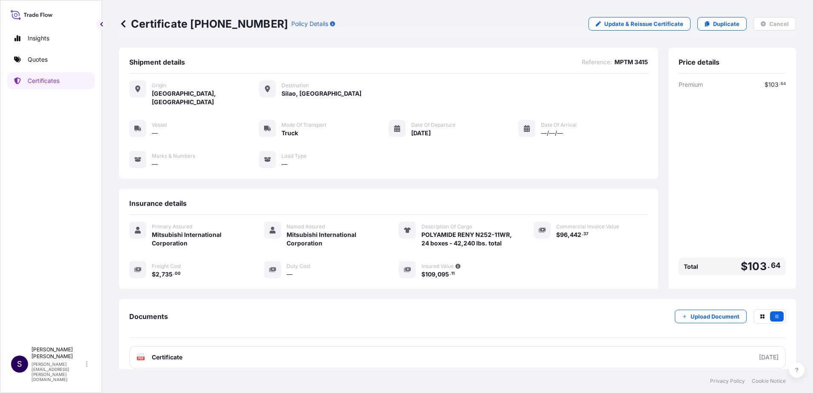
scroll to position [1, 0]
click at [729, 26] on p "Duplicate" at bounding box center [726, 24] width 26 height 9
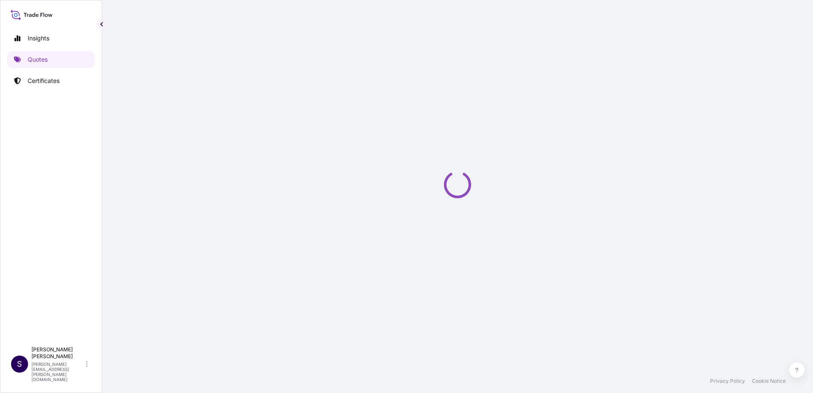
select select "Truck"
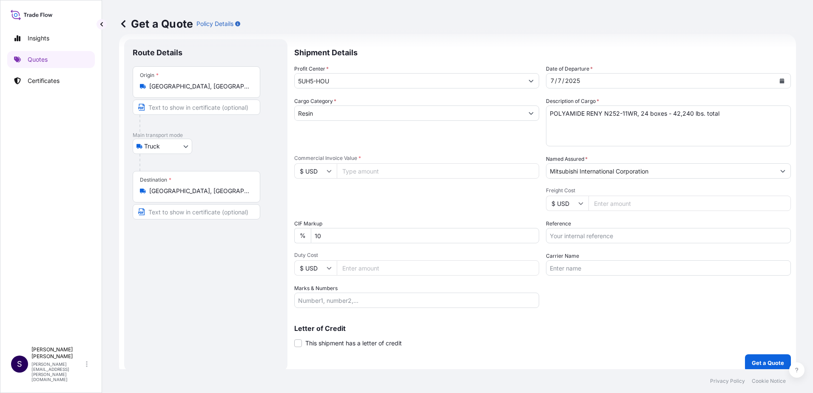
scroll to position [21, 0]
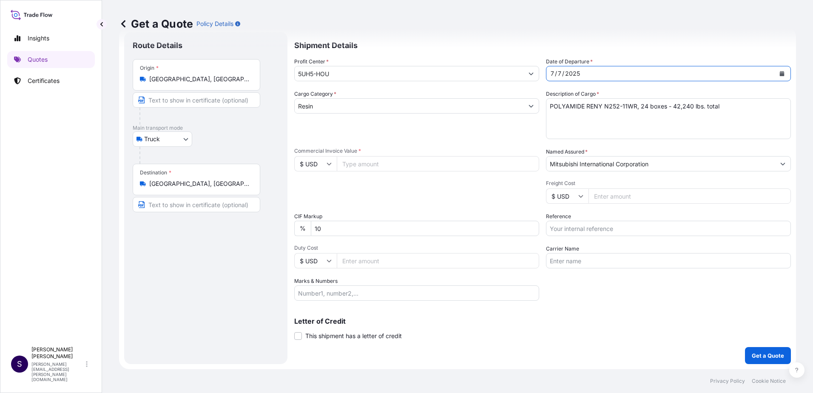
click at [569, 74] on div "7 / 7 / 2025" at bounding box center [660, 73] width 229 height 15
click at [519, 82] on div "Profit Center * 5UH5-HOU Date of Departure * 7 / 7 / 2025 Cargo Category * Resi…" at bounding box center [542, 178] width 497 height 243
click at [780, 74] on icon "Calendar" at bounding box center [782, 73] width 5 height 5
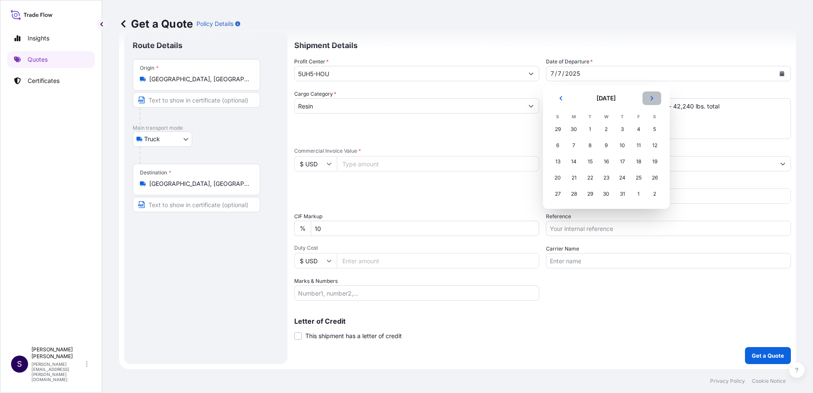
click at [654, 97] on button "Next" at bounding box center [652, 98] width 19 height 14
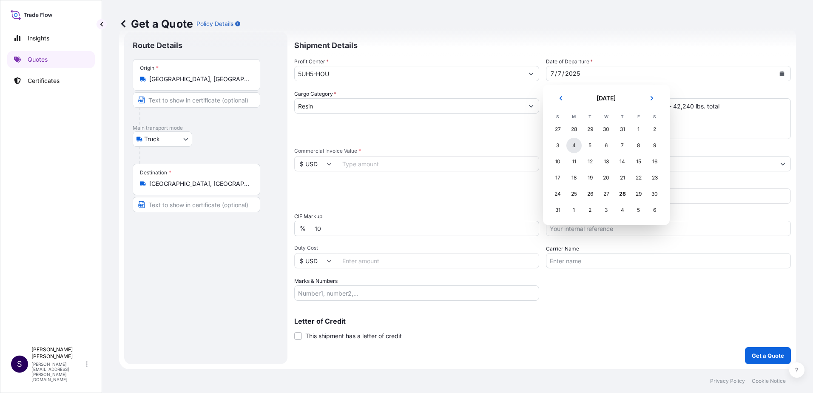
click at [573, 145] on div "4" at bounding box center [573, 145] width 15 height 15
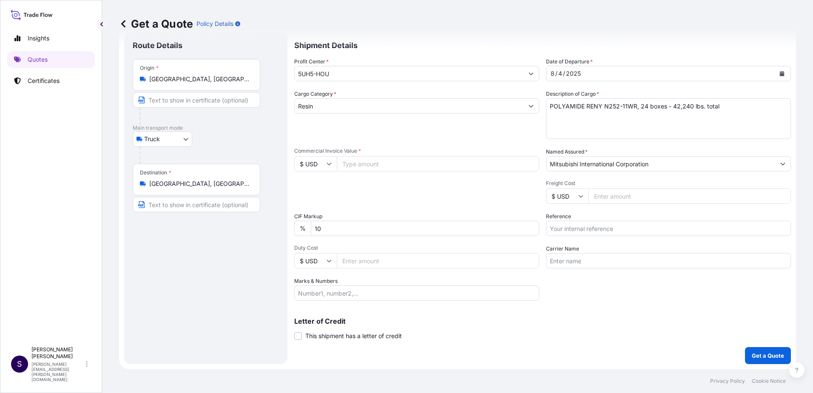
click at [397, 166] on input "Commercial Invoice Value *" at bounding box center [438, 163] width 202 height 15
click at [410, 165] on input "Commercial Invoice Value *" at bounding box center [438, 163] width 202 height 15
type input "96442.37"
click at [618, 204] on div "Profit Center * 5UH5-HOU Date of Departure * 8 / 4 / 2025 Cargo Category * Resi…" at bounding box center [542, 178] width 497 height 243
click at [618, 200] on input "Freight Cost" at bounding box center [690, 195] width 202 height 15
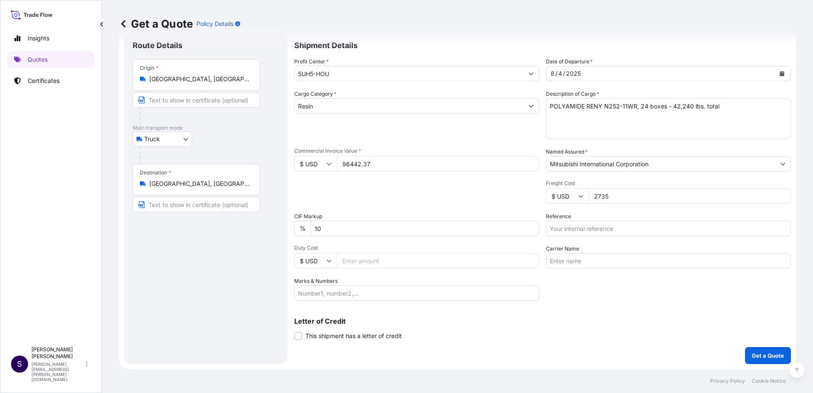
type input "2735"
click at [608, 223] on input "Reference" at bounding box center [668, 228] width 245 height 15
type input "MPMT 3459"
click at [592, 262] on input "Carrier Name" at bounding box center [668, 260] width 245 height 15
click at [604, 264] on input "YUSEN -" at bounding box center [668, 260] width 245 height 15
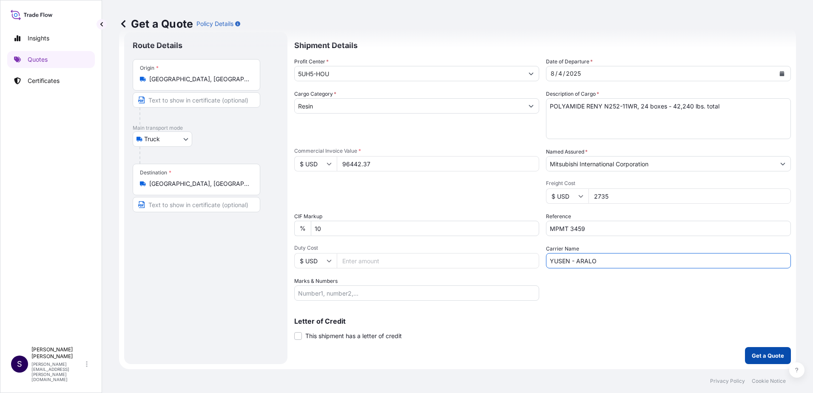
type input "YUSEN - ARALO"
click at [766, 358] on p "Get a Quote" at bounding box center [768, 355] width 32 height 9
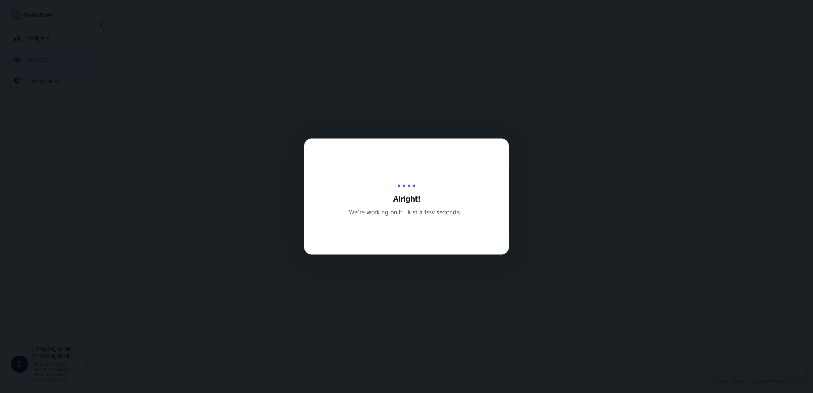
select select "Truck"
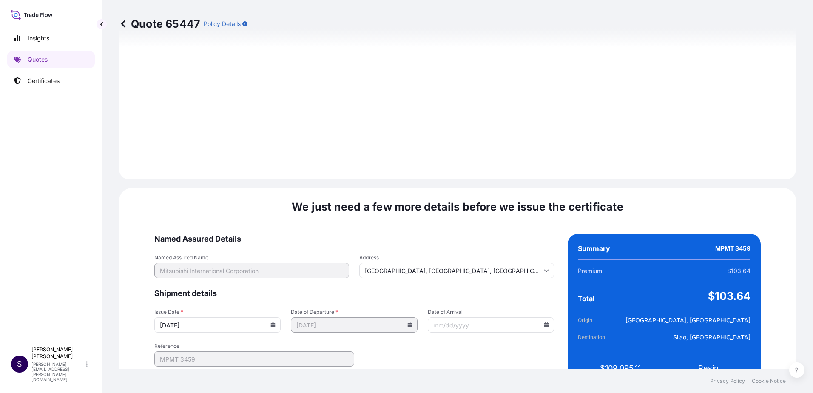
scroll to position [1025, 0]
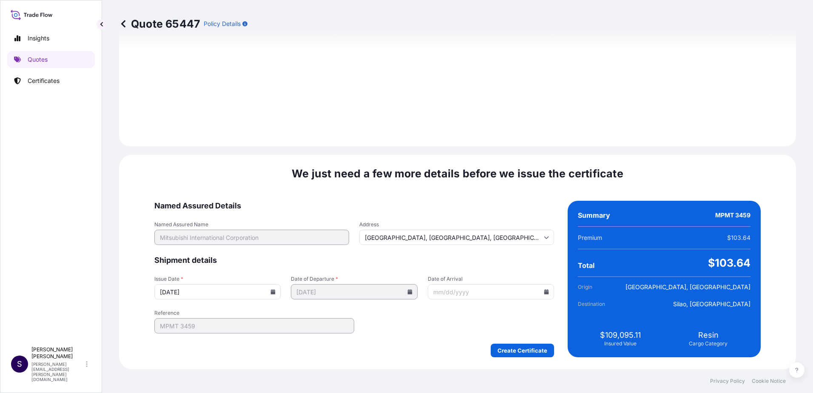
click at [276, 290] on icon at bounding box center [273, 291] width 5 height 5
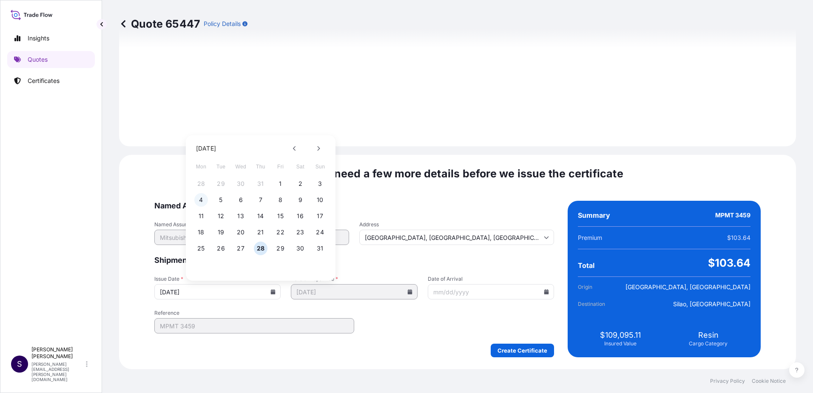
click at [205, 196] on button "4" at bounding box center [201, 200] width 14 height 14
type input "08/04/2025"
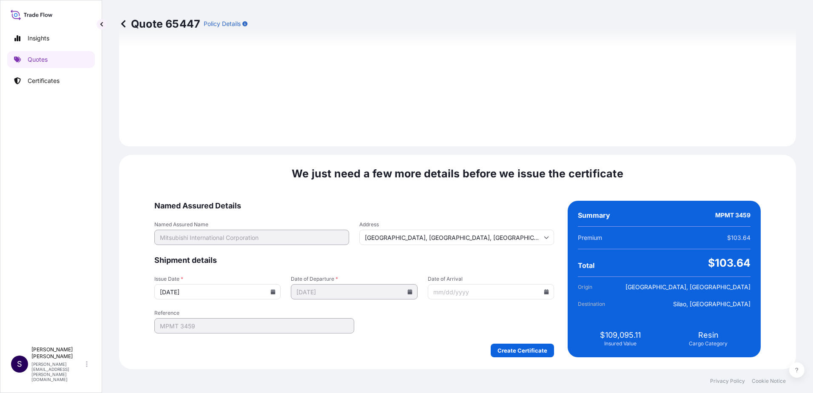
click at [486, 293] on input "Date of Arrival" at bounding box center [491, 291] width 126 height 15
drag, startPoint x: 450, startPoint y: 293, endPoint x: 509, endPoint y: 300, distance: 58.8
click at [450, 293] on input "08/18/2025" at bounding box center [491, 291] width 126 height 15
type input "08/11/2025"
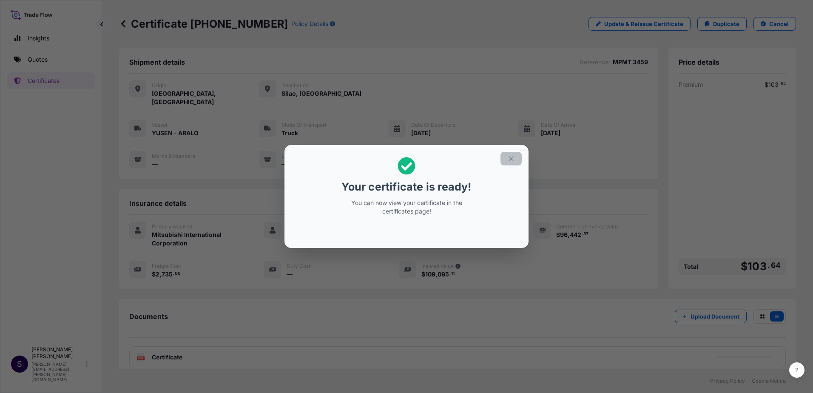
click at [510, 161] on icon "button" at bounding box center [511, 159] width 8 height 8
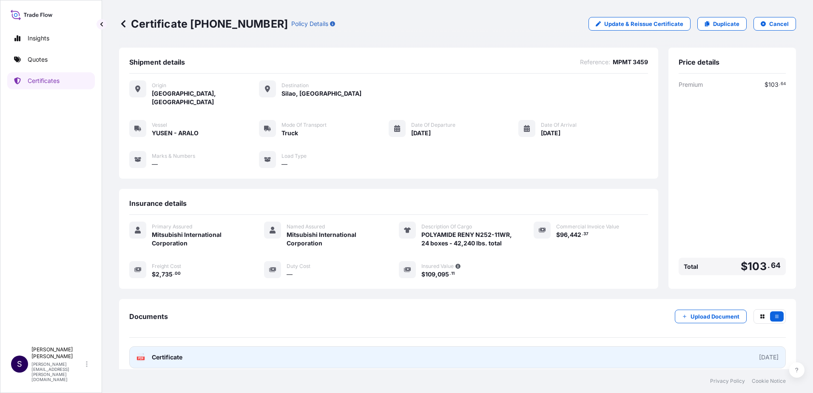
click at [608, 355] on link "PDF Certificate 2025-08-04" at bounding box center [457, 357] width 657 height 22
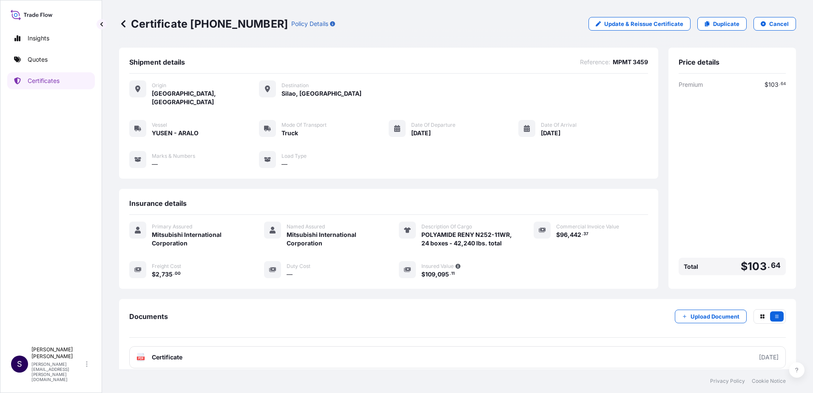
click at [529, 33] on div "Certificate 31533-70-1 Policy Details Update & Reissue Certificate Duplicate Ca…" at bounding box center [457, 24] width 677 height 48
click at [723, 24] on p "Duplicate" at bounding box center [726, 24] width 26 height 9
select select "Truck"
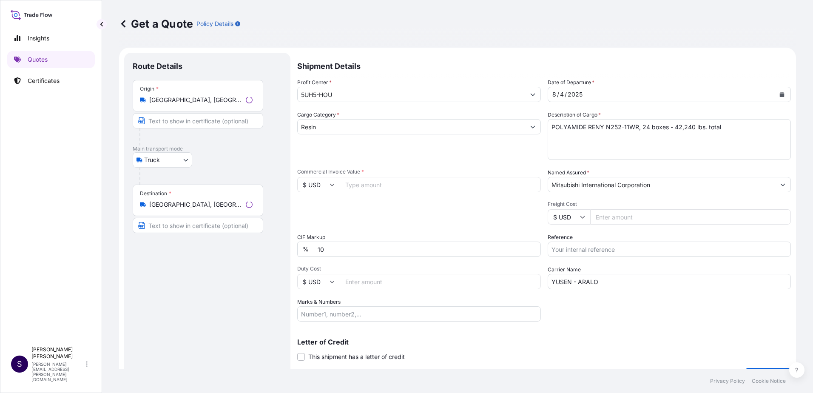
scroll to position [14, 0]
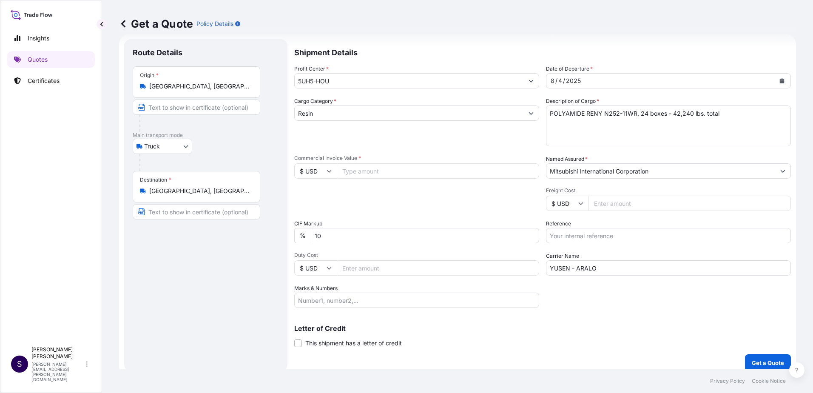
click at [583, 237] on input "Reference" at bounding box center [668, 235] width 245 height 15
type input "MPTM 3460"
click at [563, 77] on div "/" at bounding box center [564, 81] width 2 height 10
click at [780, 83] on icon "Calendar" at bounding box center [782, 80] width 5 height 5
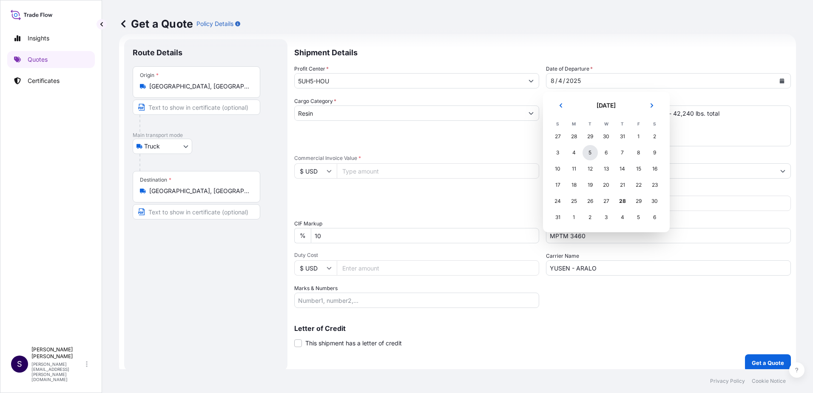
click at [587, 155] on div "5" at bounding box center [590, 152] width 15 height 15
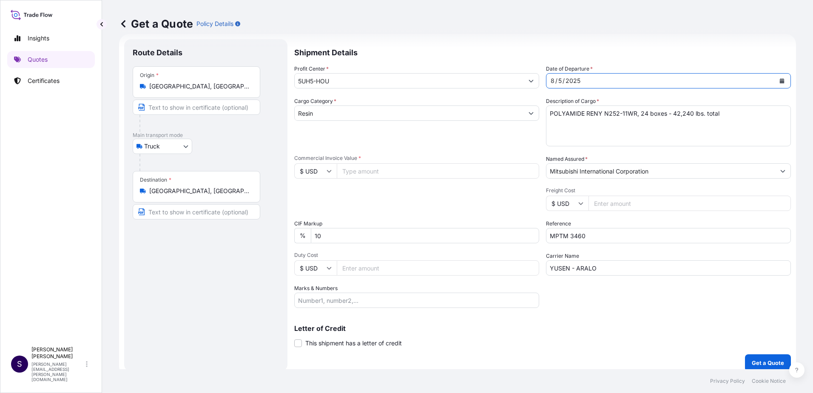
click at [364, 171] on input "Commercial Invoice Value *" at bounding box center [438, 170] width 202 height 15
click at [609, 207] on input "Freight Cost" at bounding box center [690, 203] width 202 height 15
type input "2735"
click at [441, 174] on input "Commercial Invoice Value *" at bounding box center [438, 170] width 202 height 15
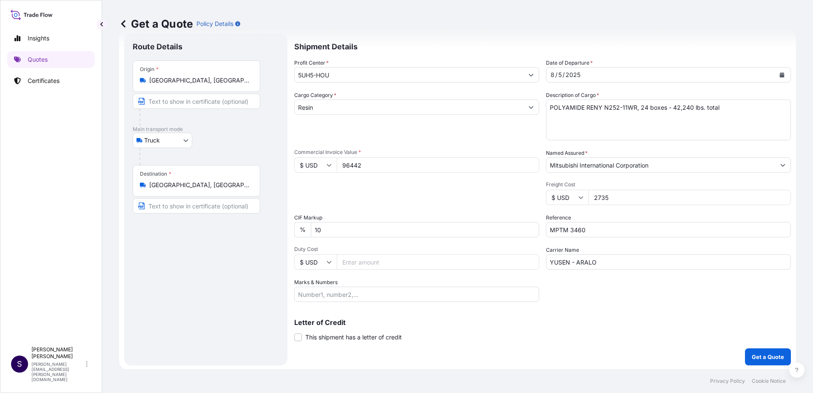
scroll to position [21, 0]
type input "96442"
click at [768, 356] on p "Get a Quote" at bounding box center [768, 355] width 32 height 9
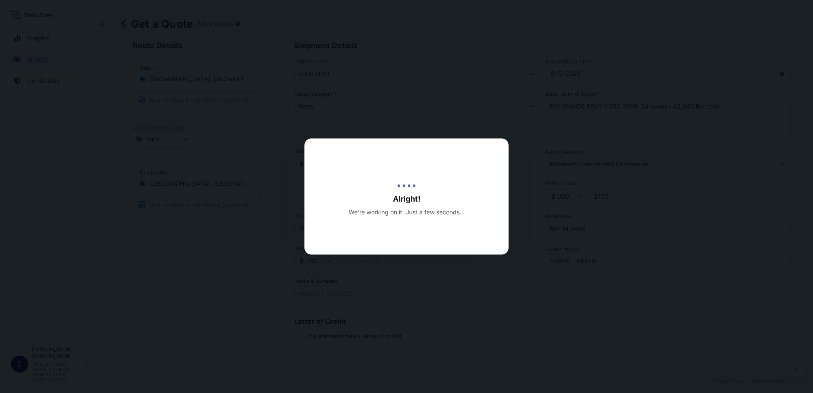
type input "08/28/2025"
select select "Truck"
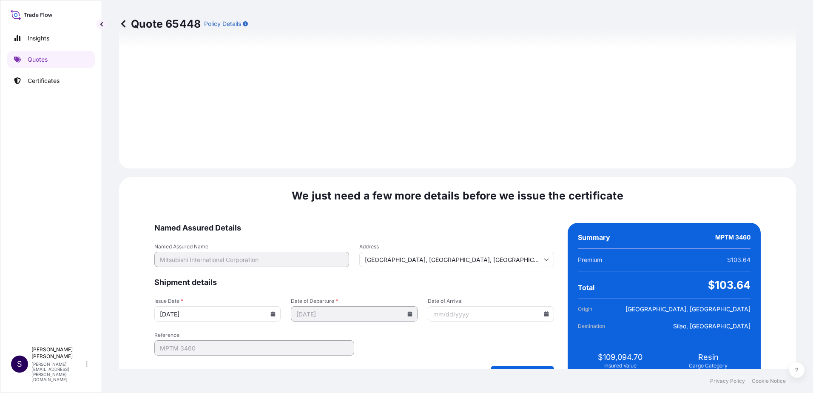
scroll to position [1025, 0]
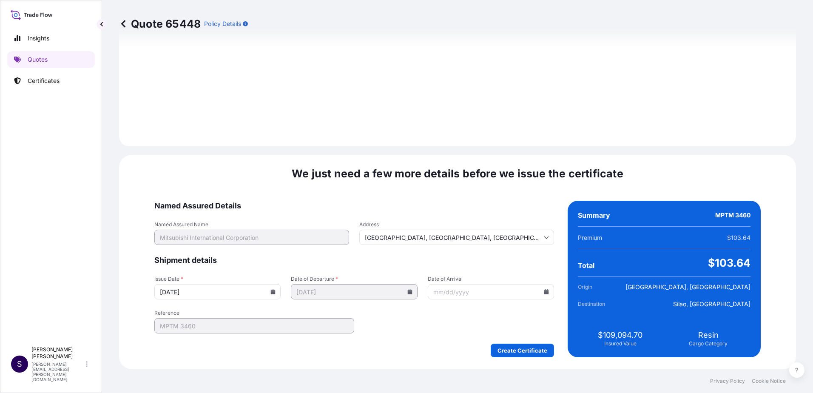
click at [281, 295] on input "08/28/2025" at bounding box center [217, 291] width 126 height 15
click at [276, 290] on icon at bounding box center [272, 291] width 5 height 5
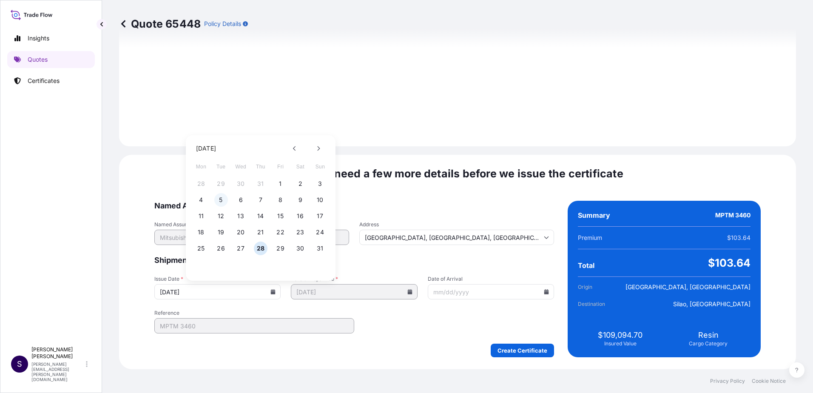
click at [223, 202] on button "5" at bounding box center [221, 200] width 14 height 14
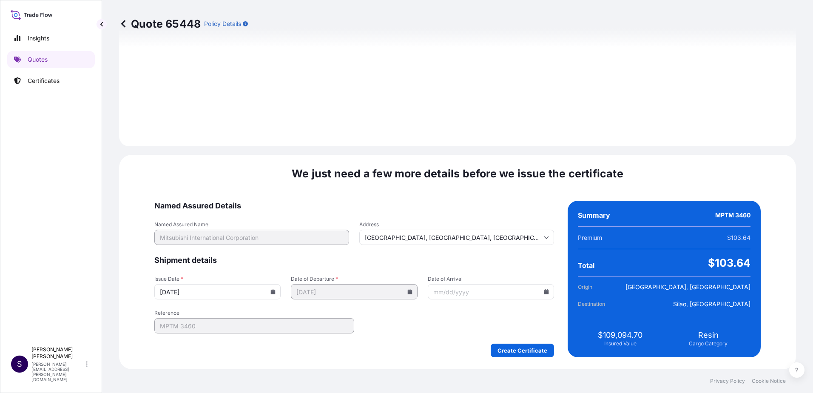
type input "08/05/2025"
click at [544, 292] on icon at bounding box center [546, 291] width 5 height 5
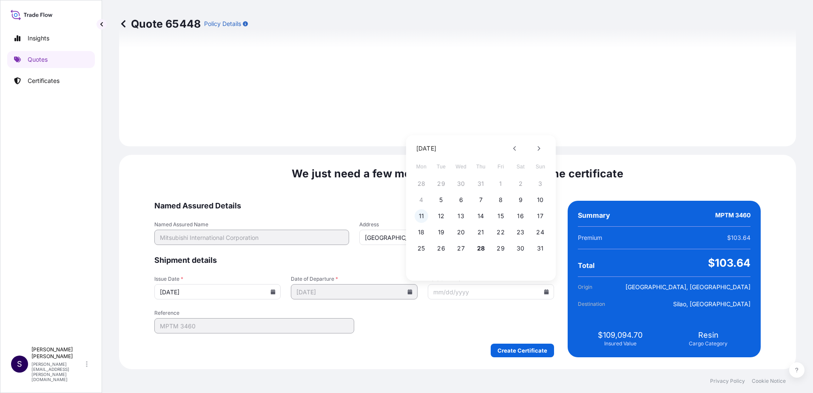
click at [425, 216] on button "11" at bounding box center [422, 216] width 14 height 14
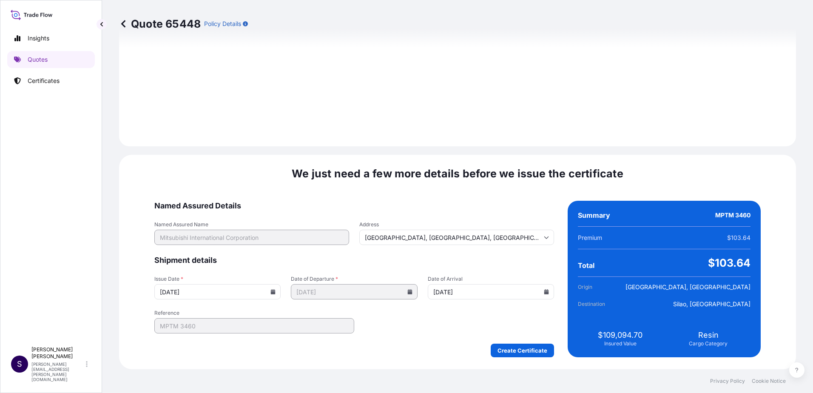
type input "08/11/2025"
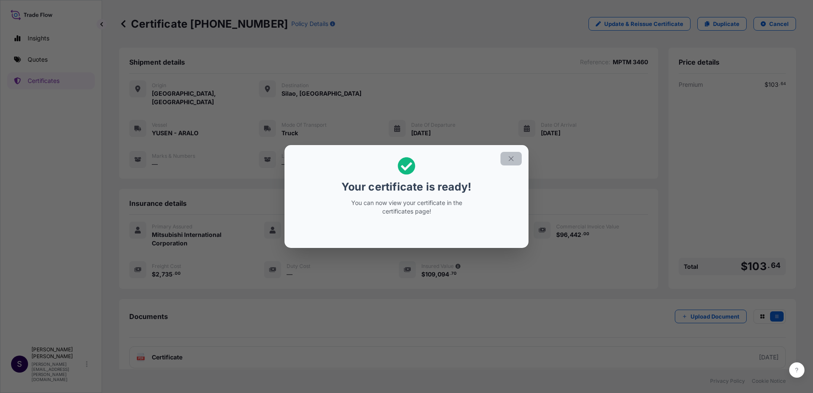
click at [511, 157] on icon "button" at bounding box center [511, 159] width 8 height 8
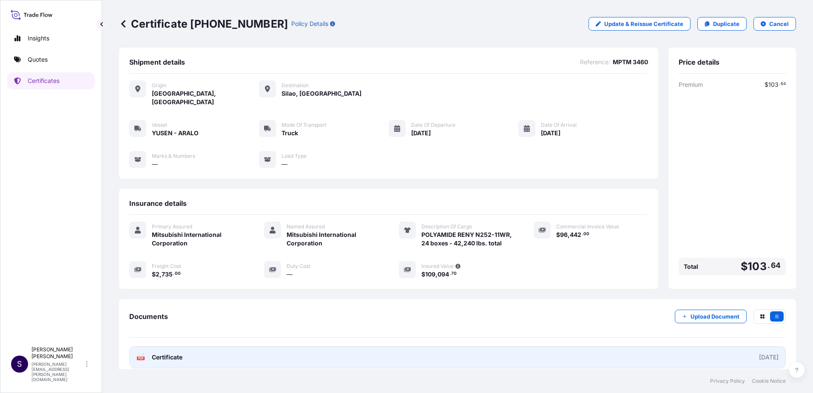
click at [601, 346] on link "PDF Certificate 2025-08-05" at bounding box center [457, 357] width 657 height 22
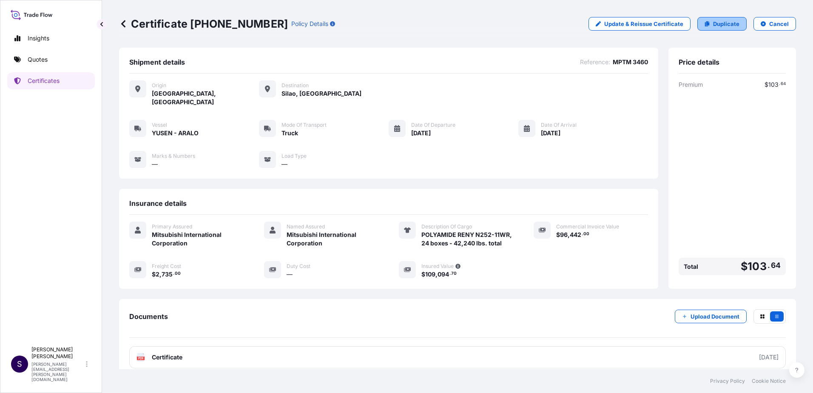
click at [719, 28] on p "Duplicate" at bounding box center [726, 24] width 26 height 9
select select "Truck"
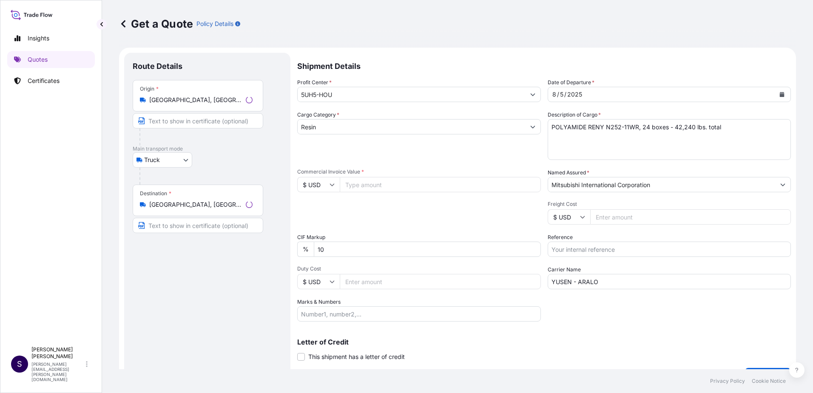
scroll to position [14, 0]
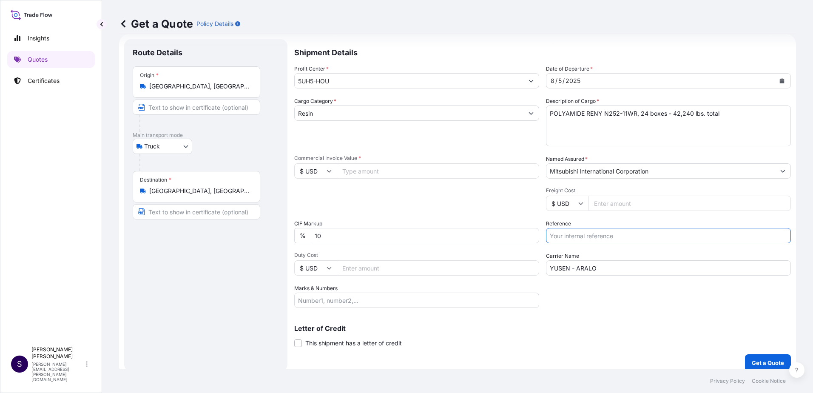
click at [606, 239] on input "Reference" at bounding box center [668, 235] width 245 height 15
type input "MPTM 3462"
click at [608, 210] on input "Freight Cost" at bounding box center [690, 203] width 202 height 15
type input "2735"
click at [407, 168] on input "Commercial Invoice Value *" at bounding box center [438, 170] width 202 height 15
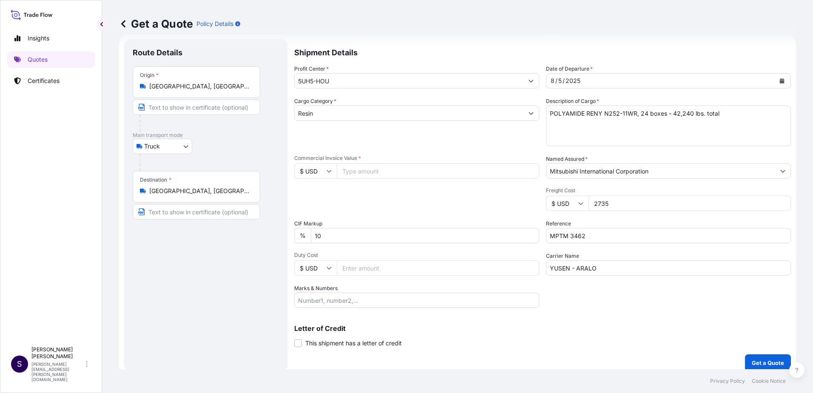
click at [384, 172] on input "Commercial Invoice Value *" at bounding box center [438, 170] width 202 height 15
click at [384, 172] on input "97" at bounding box center [438, 170] width 202 height 15
type input "97442.37"
click at [778, 79] on button "Calendar" at bounding box center [782, 81] width 14 height 14
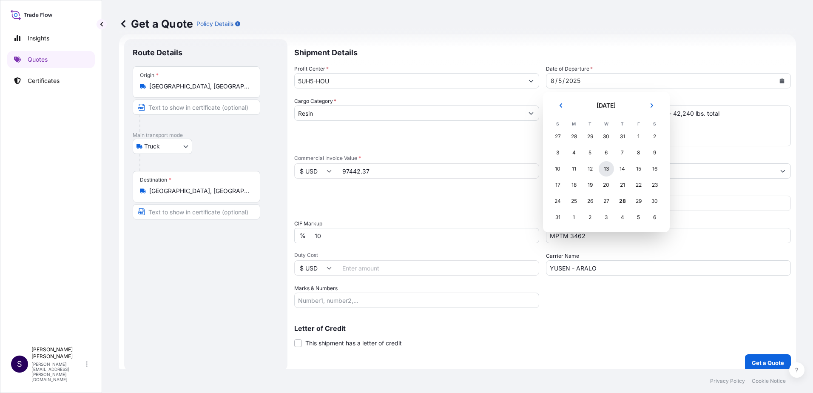
click at [610, 166] on div "13" at bounding box center [606, 168] width 15 height 15
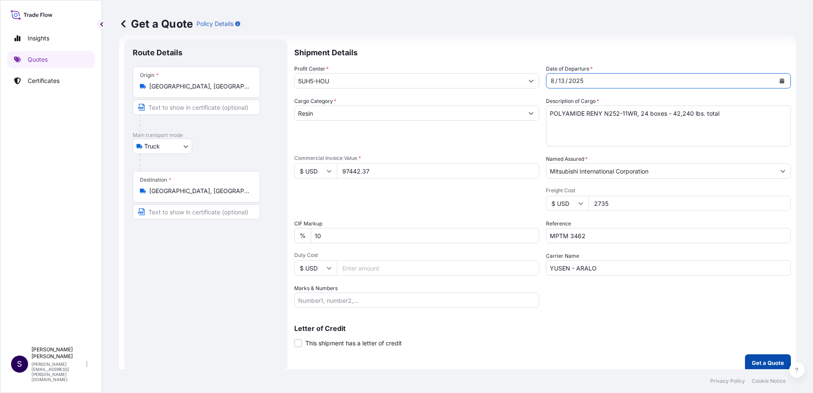
click at [767, 359] on p "Get a Quote" at bounding box center [768, 362] width 32 height 9
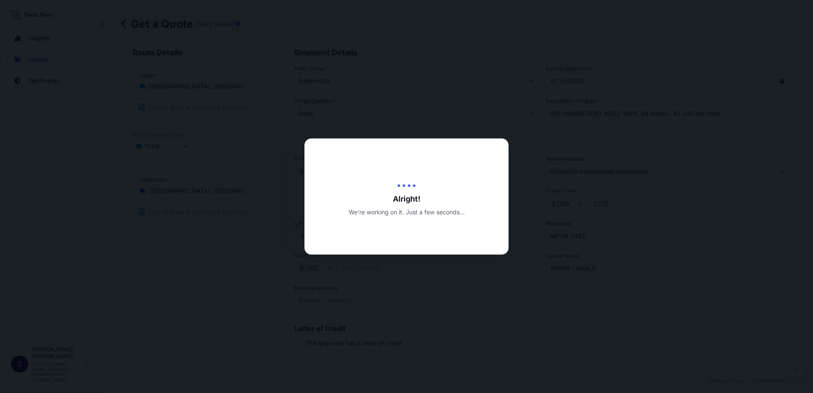
type input "08/28/2025"
select select "Truck"
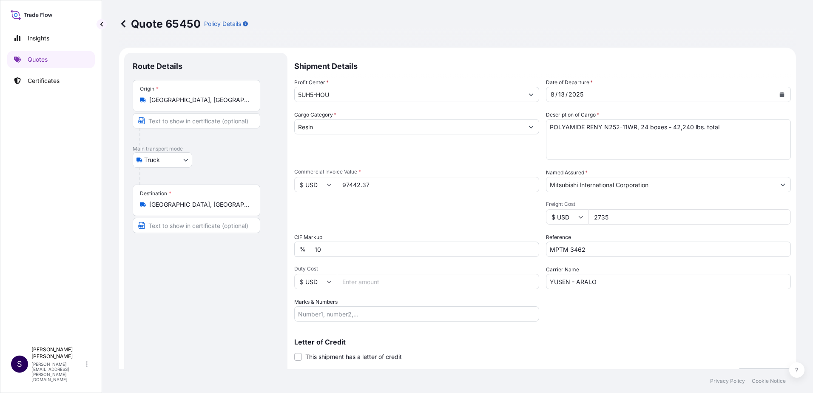
drag, startPoint x: 346, startPoint y: 184, endPoint x: 372, endPoint y: 183, distance: 26.0
click at [346, 184] on input "97442.37" at bounding box center [438, 184] width 202 height 15
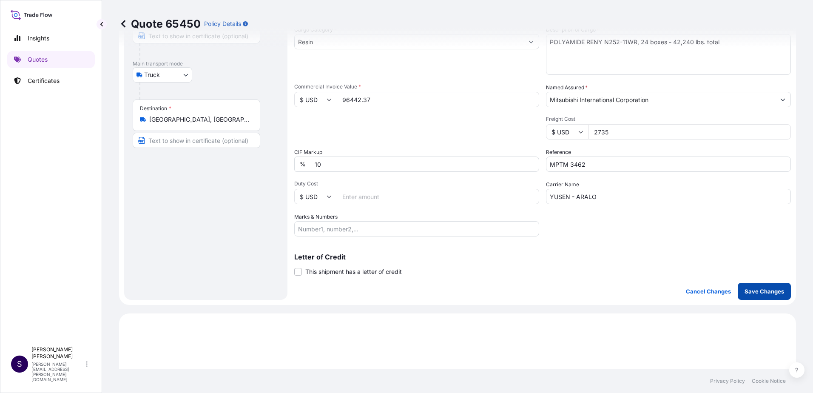
type input "96442.37"
click at [762, 295] on p "Save Changes" at bounding box center [765, 291] width 40 height 9
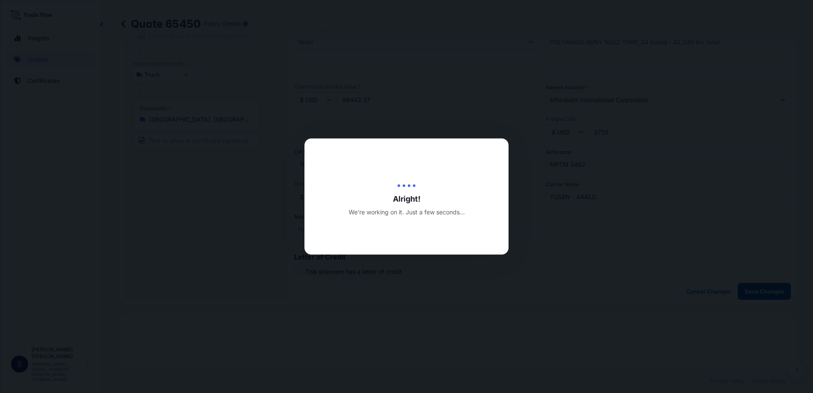
type input "Houston, TX, USA"
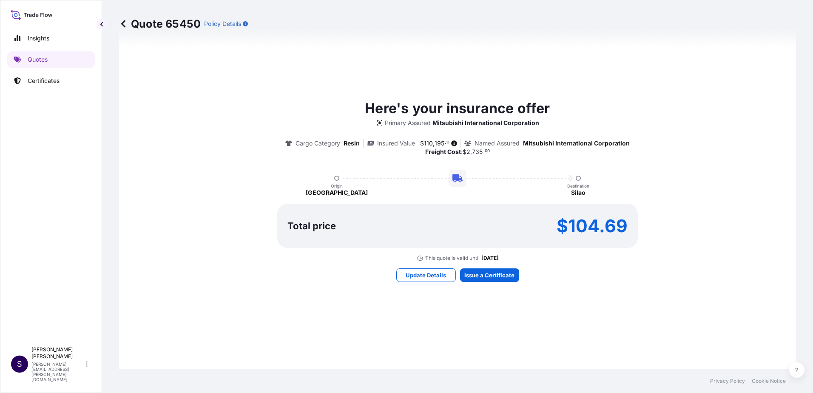
select select "Truck"
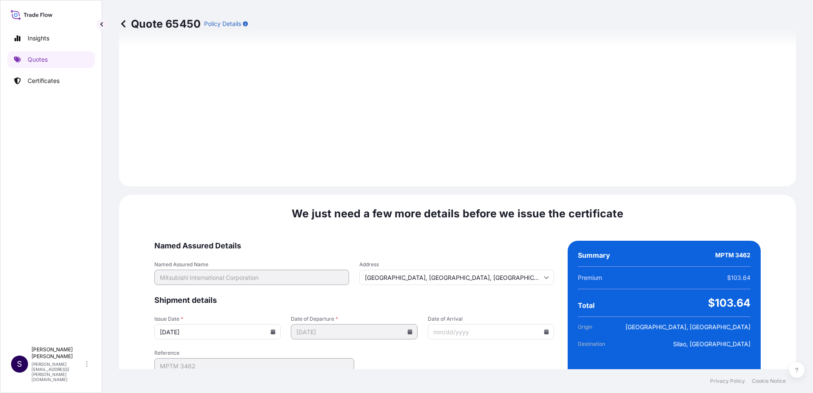
scroll to position [1025, 0]
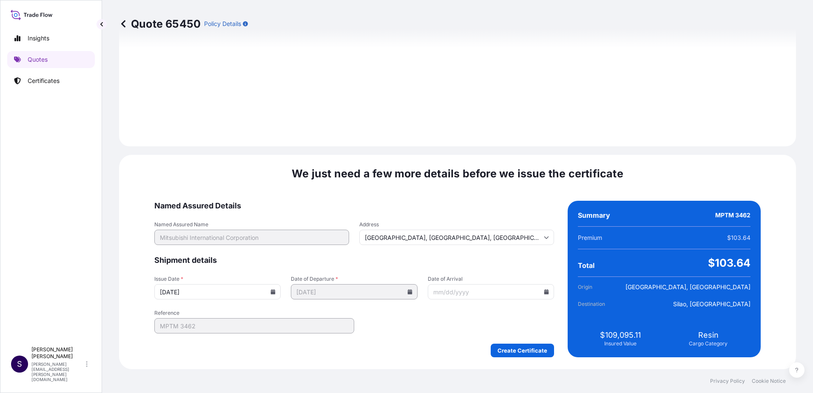
click at [276, 293] on icon at bounding box center [273, 291] width 5 height 5
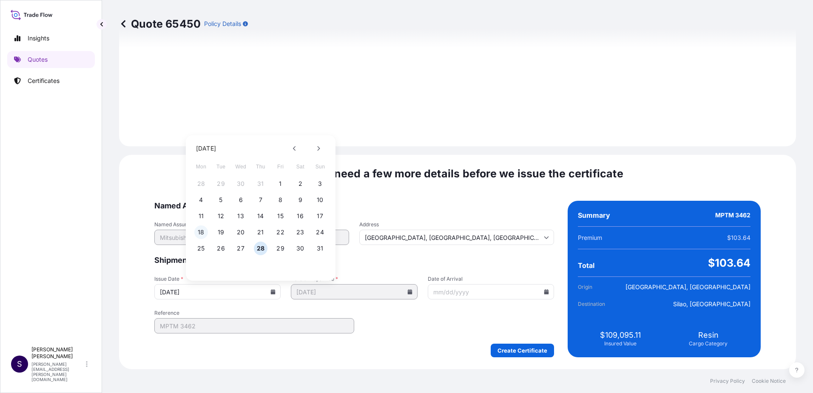
click at [200, 234] on button "18" at bounding box center [201, 232] width 14 height 14
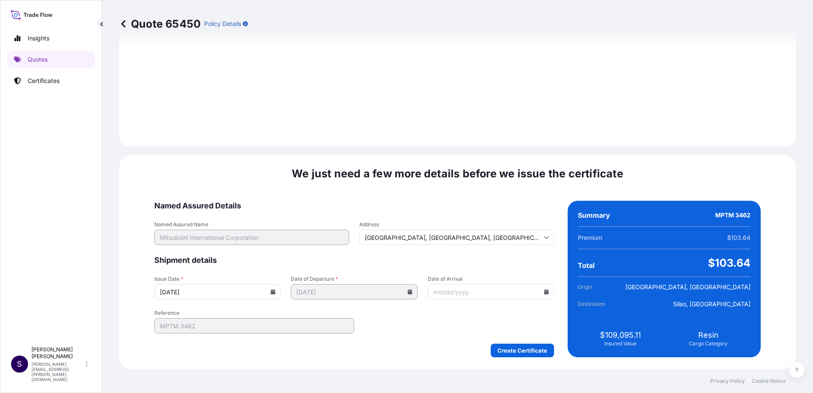
click at [276, 292] on icon at bounding box center [273, 291] width 5 height 5
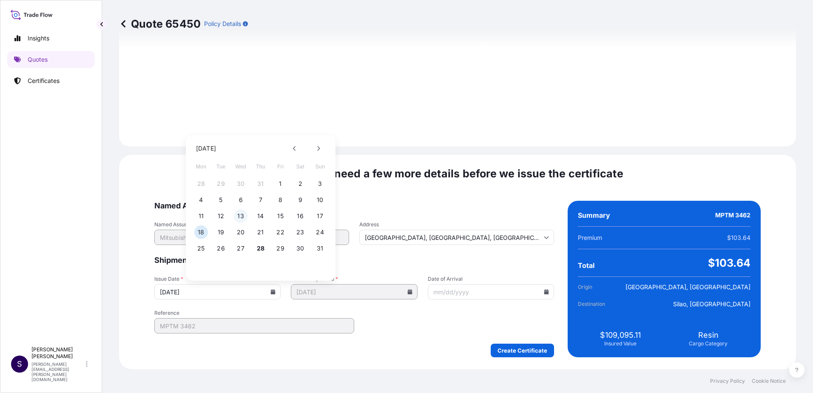
click at [239, 218] on button "13" at bounding box center [241, 216] width 14 height 14
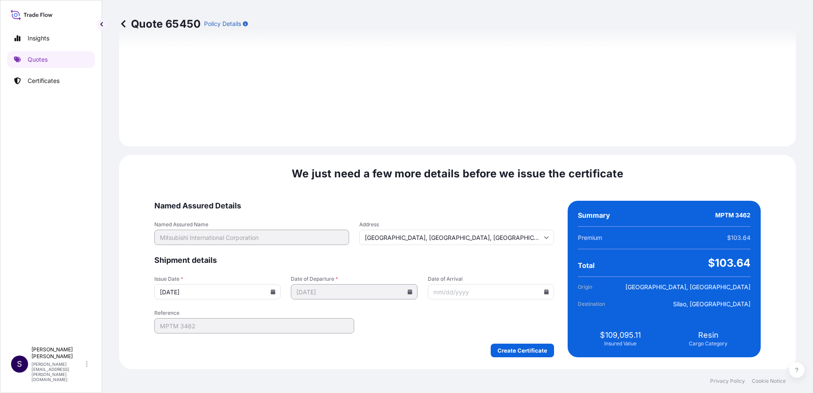
type input "08/13/2025"
click at [544, 293] on icon at bounding box center [546, 291] width 5 height 5
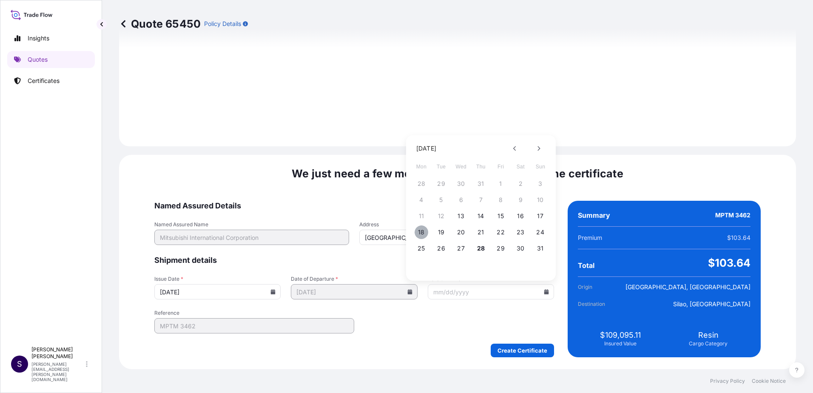
click at [427, 232] on button "18" at bounding box center [422, 232] width 14 height 14
type input "08/18/2025"
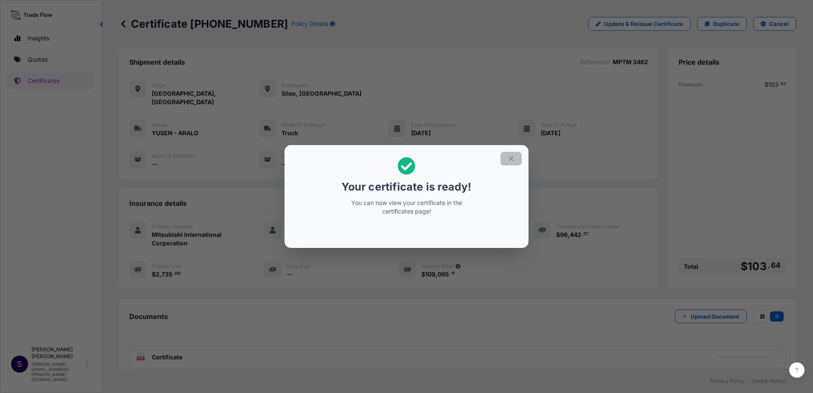
click at [512, 160] on icon "button" at bounding box center [511, 159] width 8 height 8
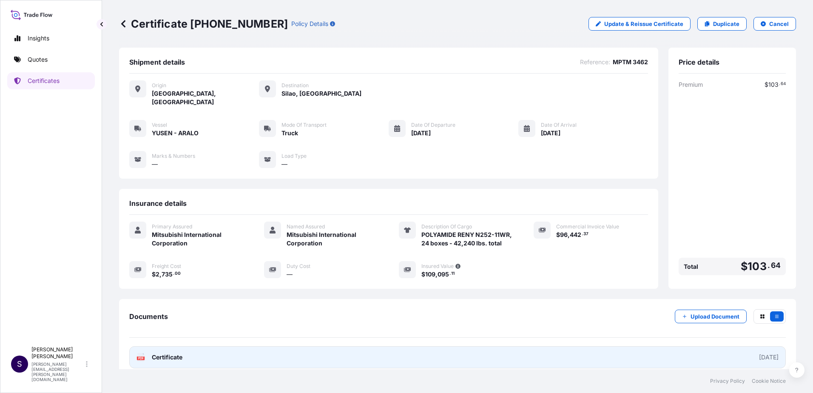
click at [616, 350] on link "PDF Certificate 2025-08-13" at bounding box center [457, 357] width 657 height 22
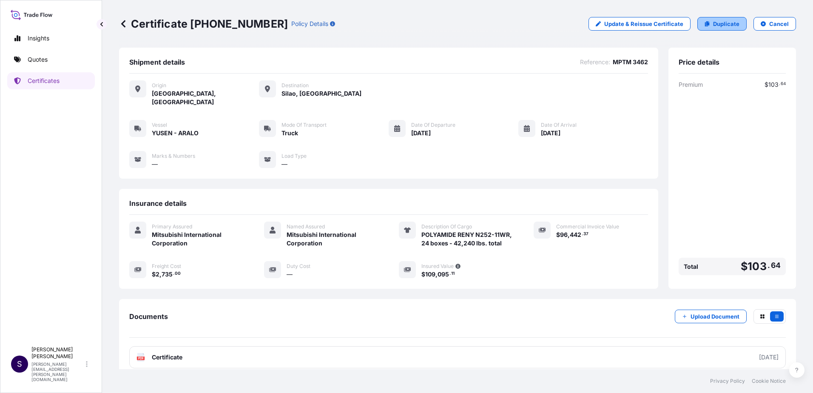
click at [722, 25] on p "Duplicate" at bounding box center [726, 24] width 26 height 9
select select "Truck"
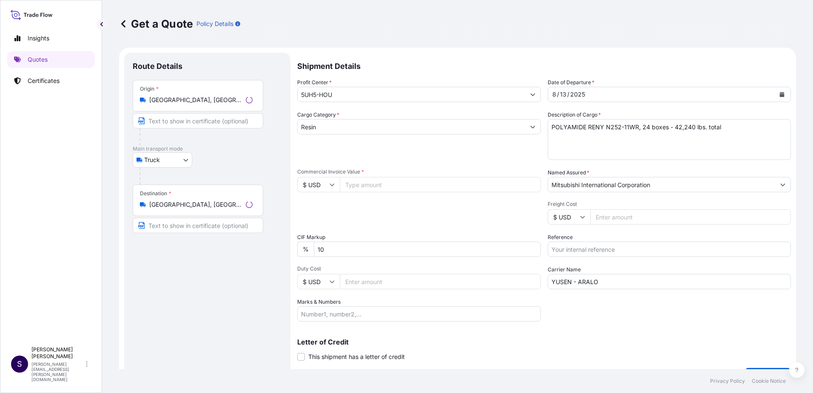
scroll to position [14, 0]
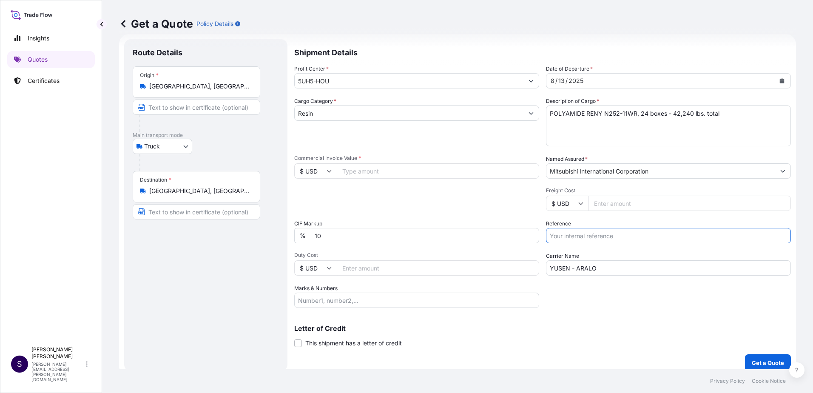
click at [603, 236] on input "Reference" at bounding box center [668, 235] width 245 height 15
type input "m"
type input "MPTM 3463"
click at [620, 205] on input "Freight Cost" at bounding box center [690, 203] width 202 height 15
type input "2735"
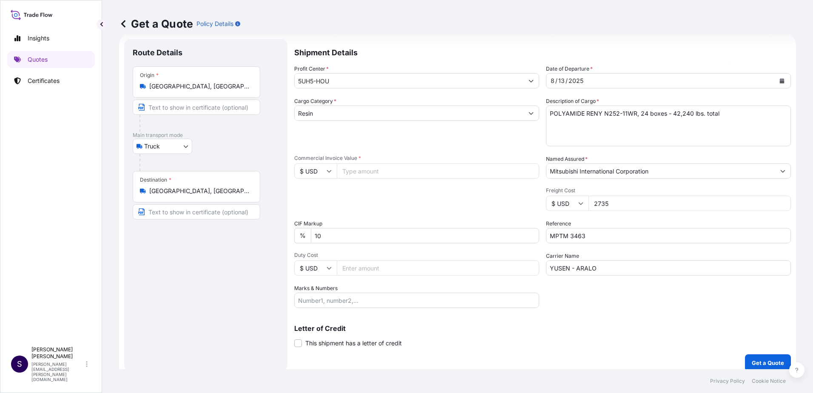
click at [405, 175] on input "Commercial Invoice Value *" at bounding box center [438, 170] width 202 height 15
click at [780, 80] on icon "Calendar" at bounding box center [782, 80] width 5 height 5
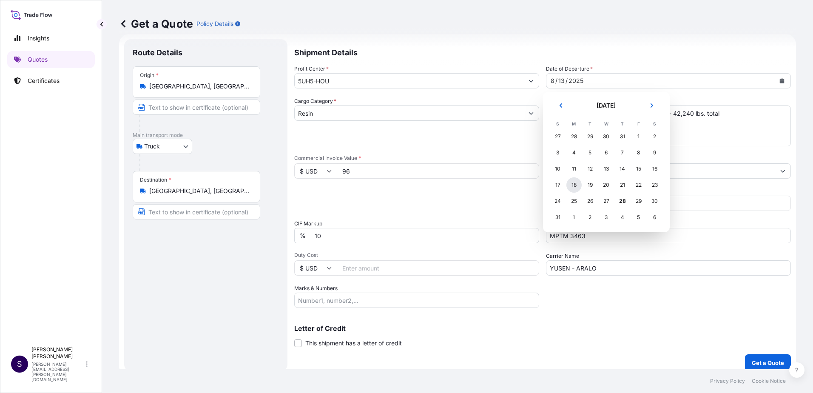
click at [575, 185] on div "18" at bounding box center [573, 184] width 15 height 15
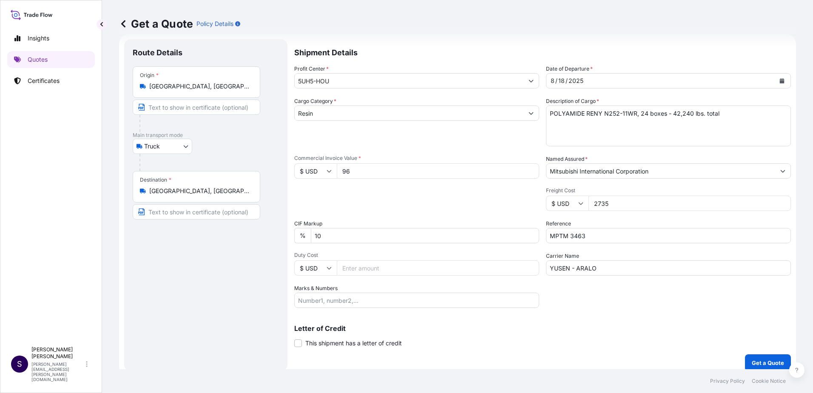
click at [379, 176] on input "96" at bounding box center [438, 170] width 202 height 15
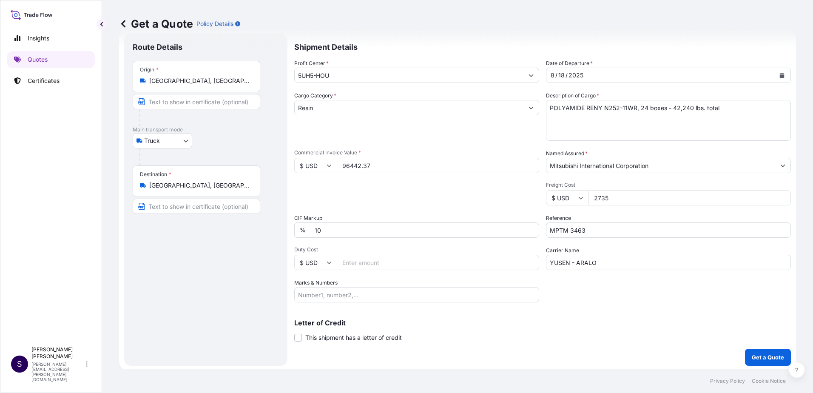
scroll to position [21, 0]
type input "96442.37"
click at [763, 355] on p "Get a Quote" at bounding box center [768, 355] width 32 height 9
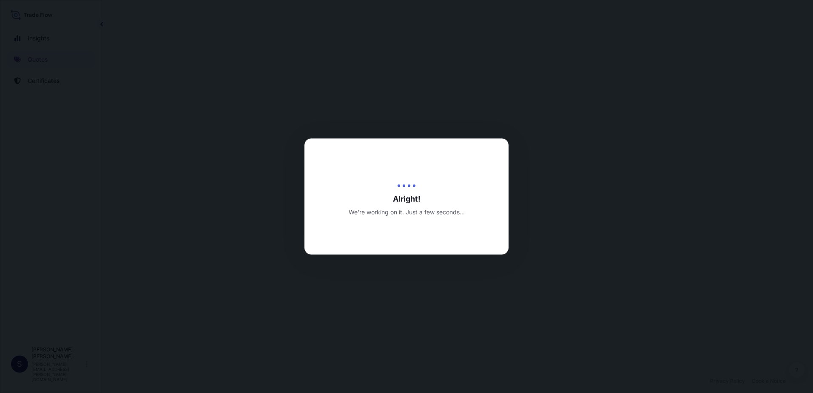
select select "Truck"
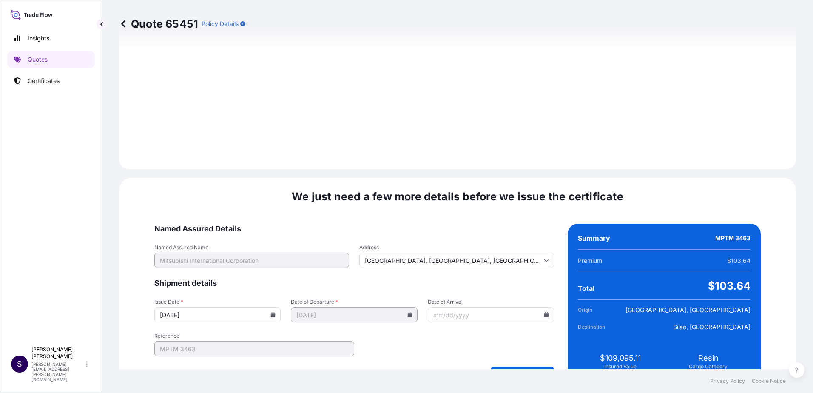
scroll to position [1025, 0]
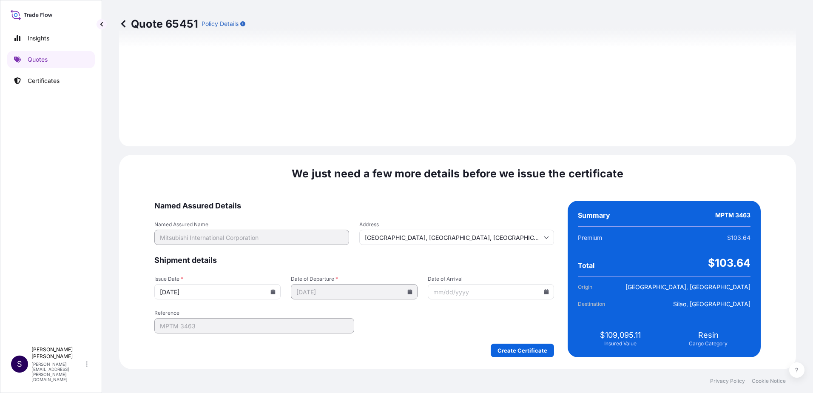
click at [276, 291] on icon at bounding box center [272, 291] width 5 height 5
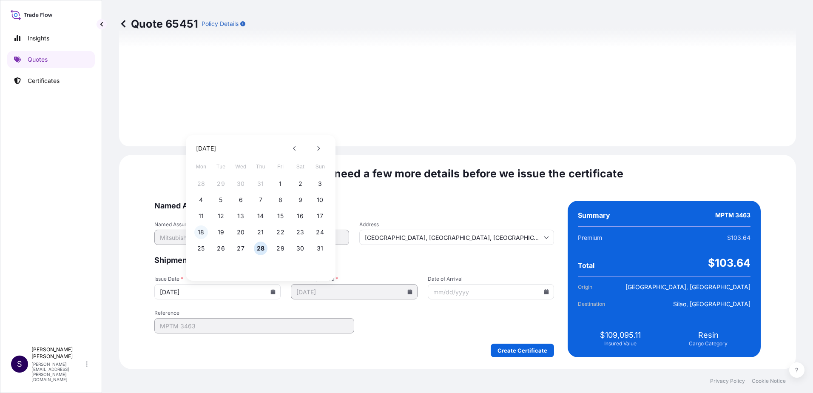
click at [201, 233] on button "18" at bounding box center [201, 232] width 14 height 14
type input "08/18/2025"
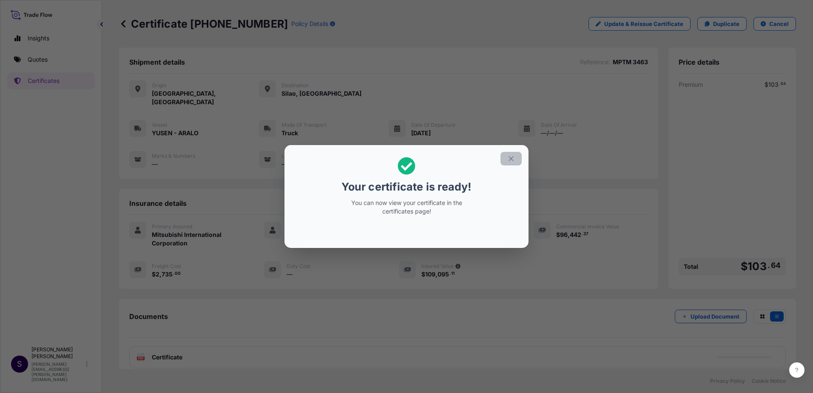
click at [512, 161] on icon "button" at bounding box center [511, 159] width 8 height 8
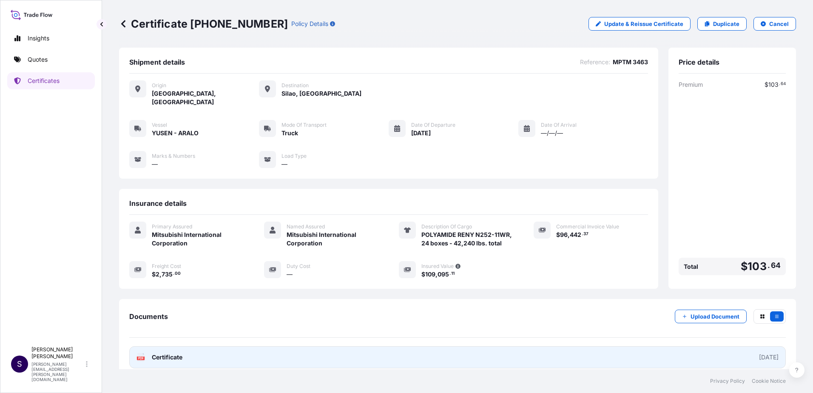
click at [534, 346] on link "PDF Certificate 2025-08-18" at bounding box center [457, 357] width 657 height 22
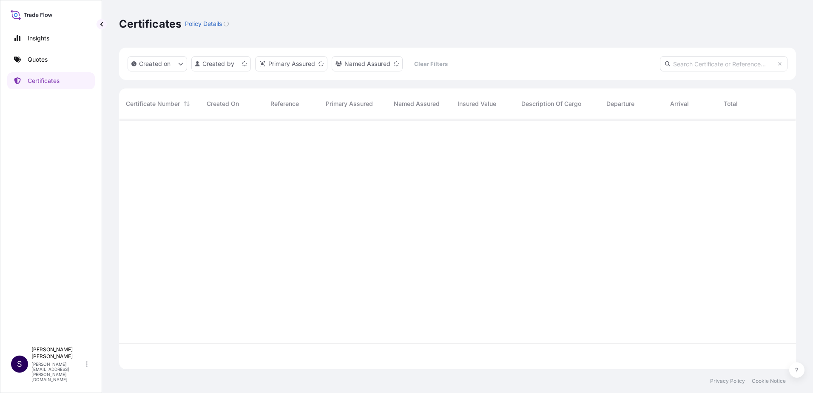
scroll to position [248, 671]
click at [732, 58] on input "text" at bounding box center [724, 63] width 128 height 15
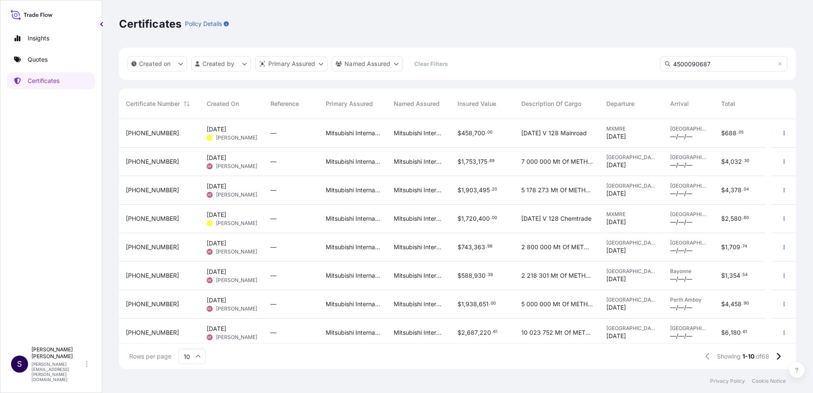
type input "4500090687"
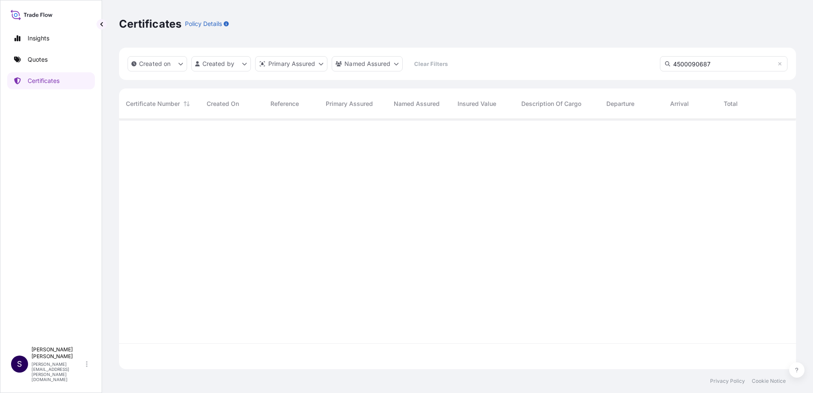
scroll to position [274, 671]
click at [43, 81] on p "Certificates" at bounding box center [44, 81] width 32 height 9
click at [521, 59] on div "Created on Created by Primary Assured Named Assured Clear Filters 4500090687" at bounding box center [457, 64] width 677 height 32
click at [782, 66] on input "4500090687" at bounding box center [724, 63] width 128 height 15
click at [780, 64] on icon at bounding box center [779, 63] width 3 height 3
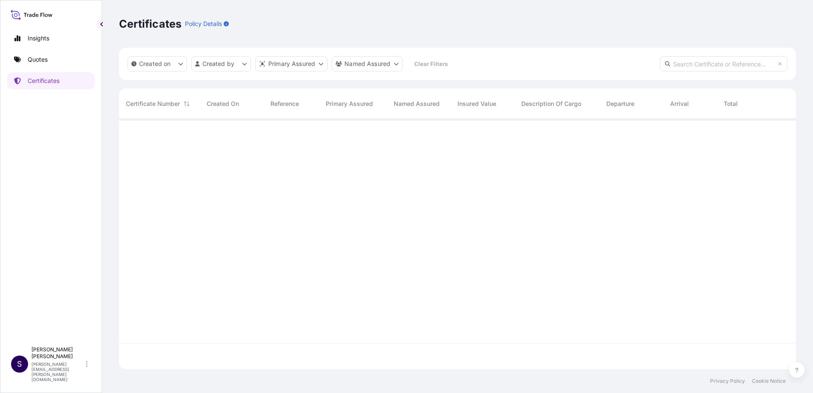
scroll to position [248, 671]
